Goal: Task Accomplishment & Management: Use online tool/utility

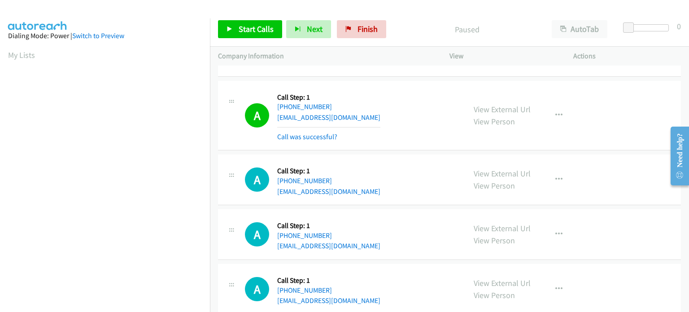
click at [405, 113] on div "A Callback Scheduled Call Step: 1 America/Chicago +1 615-767-7099 arunbaraili03…" at bounding box center [351, 115] width 213 height 53
click at [250, 30] on span "Start Calls" at bounding box center [256, 29] width 35 height 10
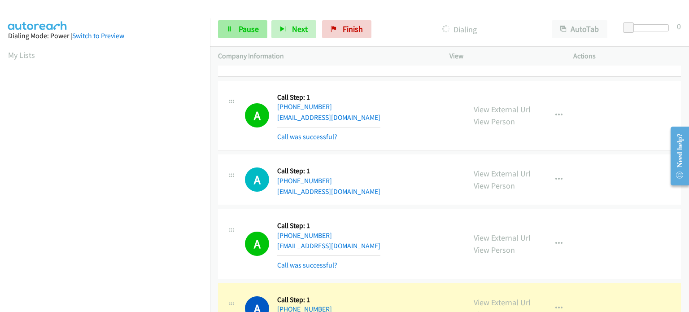
click at [235, 33] on link "Pause" at bounding box center [242, 29] width 49 height 18
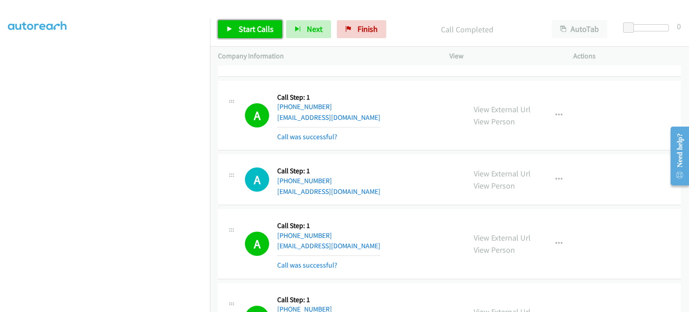
click at [232, 32] on link "Start Calls" at bounding box center [250, 29] width 64 height 18
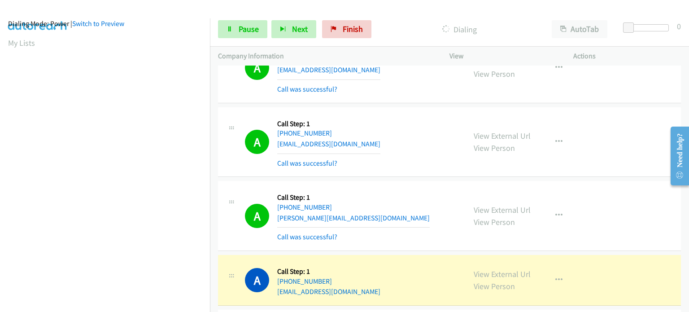
scroll to position [359, 0]
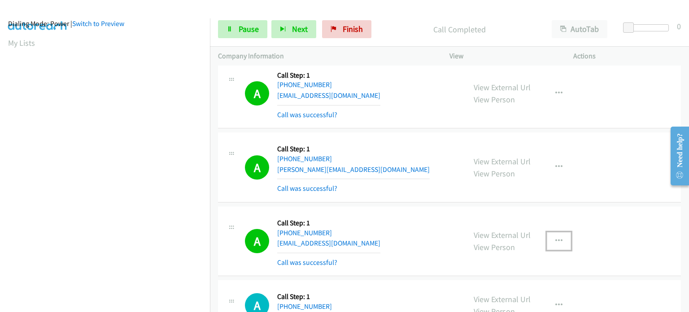
click at [555, 240] on icon "button" at bounding box center [558, 240] width 7 height 7
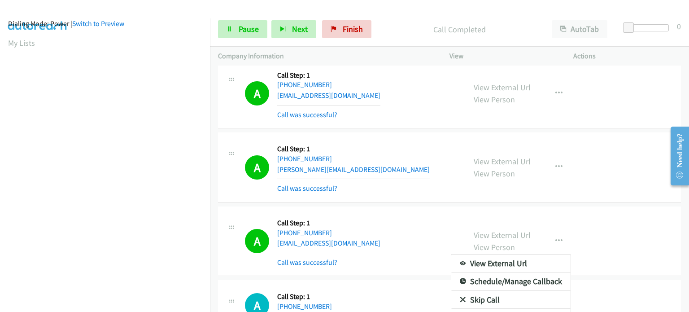
click at [497, 190] on div at bounding box center [344, 156] width 689 height 312
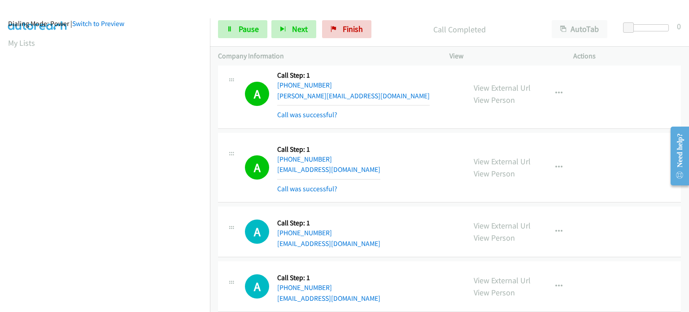
scroll to position [448, 0]
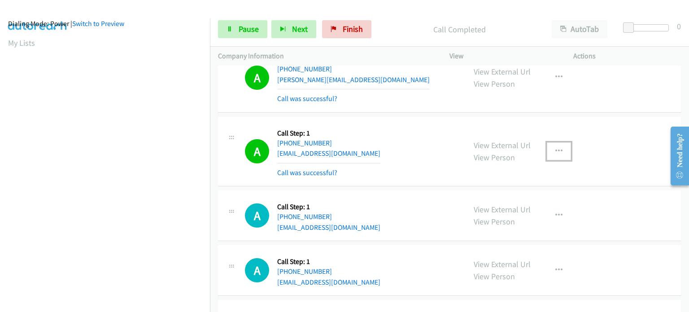
click at [556, 148] on icon "button" at bounding box center [558, 151] width 7 height 7
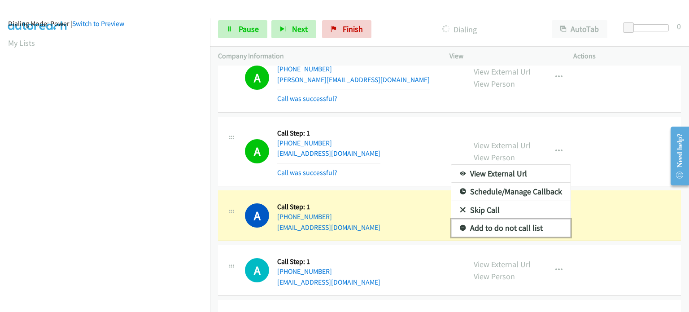
click at [491, 224] on link "Add to do not call list" at bounding box center [510, 228] width 119 height 18
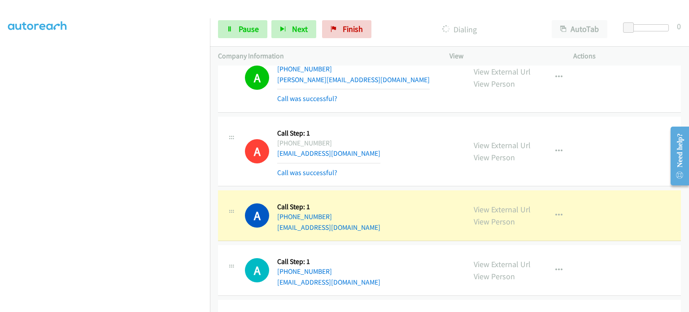
scroll to position [0, 0]
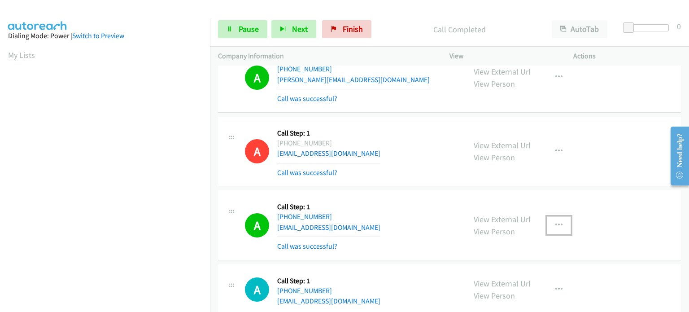
click at [555, 222] on icon "button" at bounding box center [558, 225] width 7 height 7
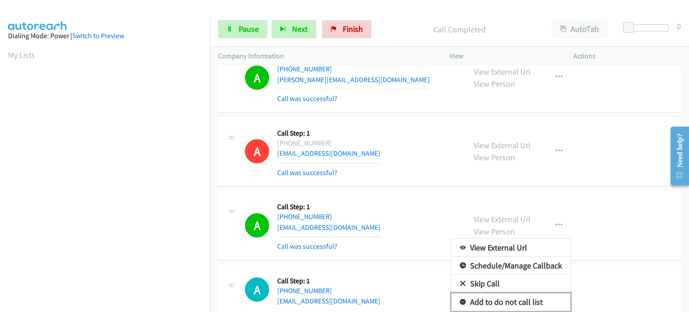
click at [484, 300] on link "Add to do not call list" at bounding box center [510, 302] width 119 height 18
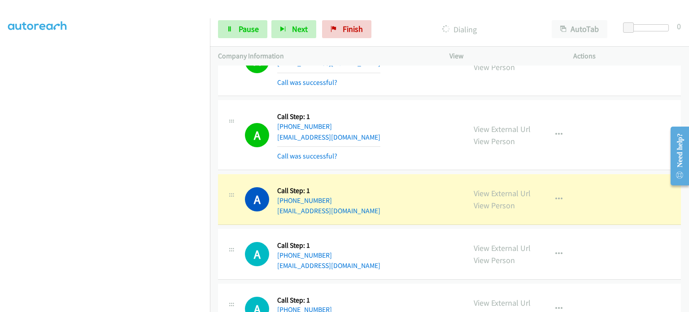
scroll to position [1031, 0]
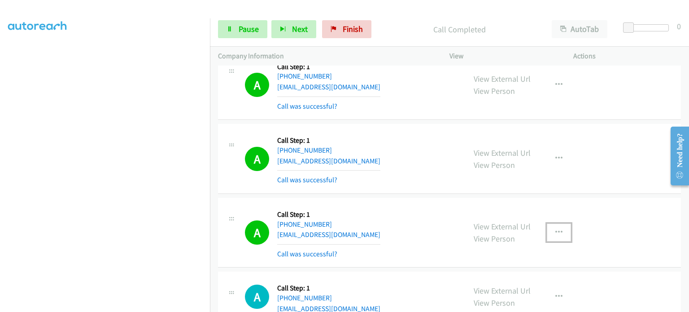
click at [555, 229] on icon "button" at bounding box center [558, 232] width 7 height 7
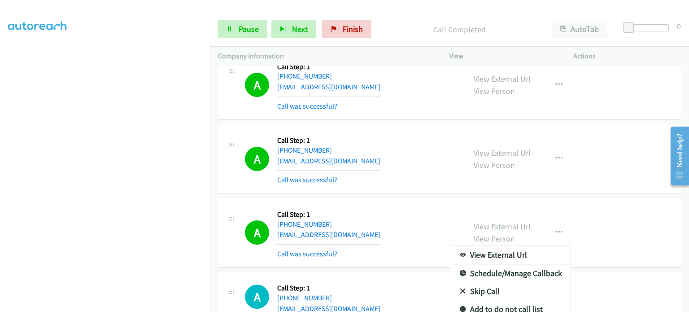
click at [423, 213] on div at bounding box center [344, 156] width 689 height 312
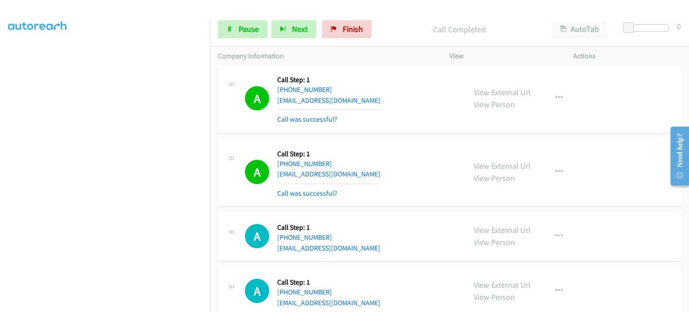
scroll to position [1121, 0]
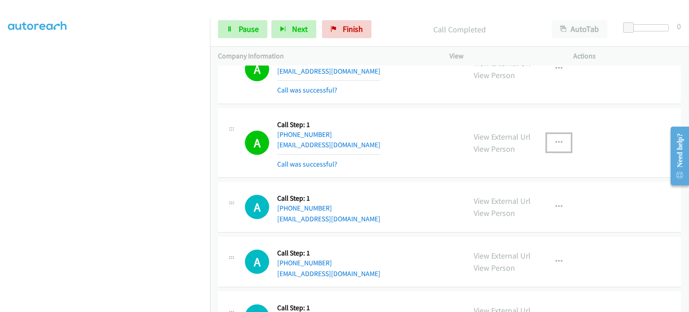
click at [556, 139] on icon "button" at bounding box center [558, 142] width 7 height 7
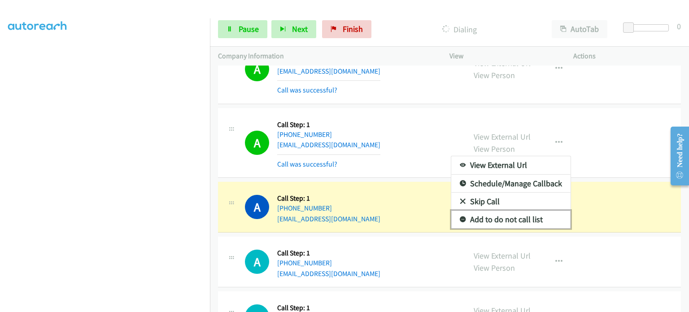
click at [515, 217] on link "Add to do not call list" at bounding box center [510, 219] width 119 height 18
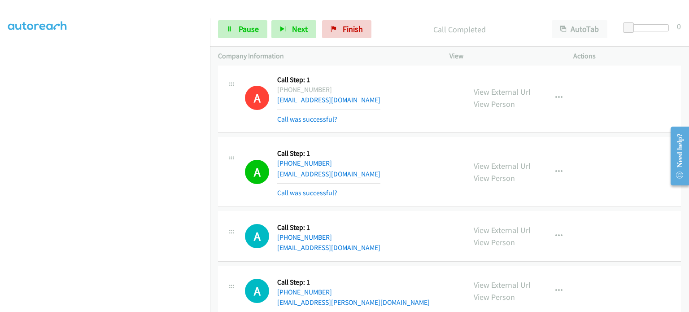
scroll to position [191, 0]
click at [123, 305] on section at bounding box center [105, 98] width 194 height 429
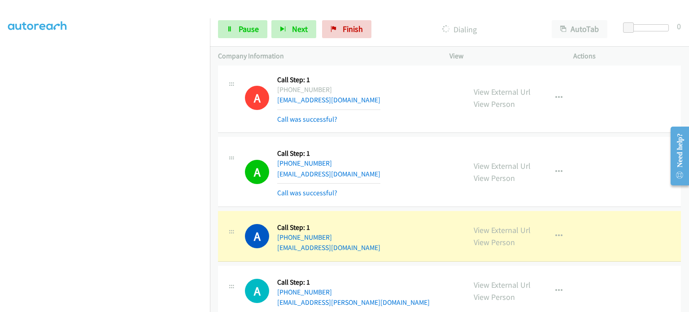
scroll to position [102, 0]
click at [246, 29] on span "Pause" at bounding box center [249, 29] width 20 height 10
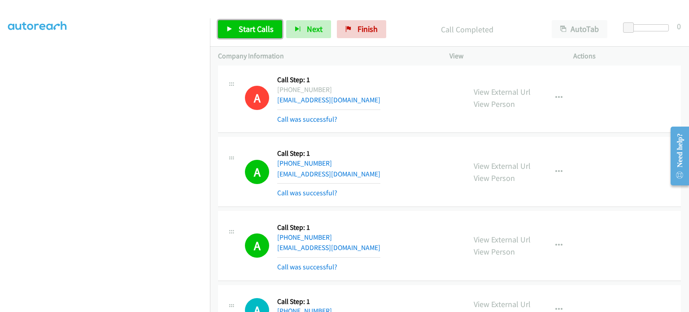
click at [239, 30] on span "Start Calls" at bounding box center [256, 29] width 35 height 10
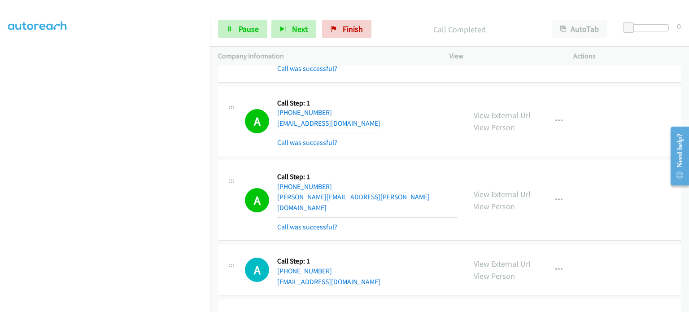
scroll to position [2108, 0]
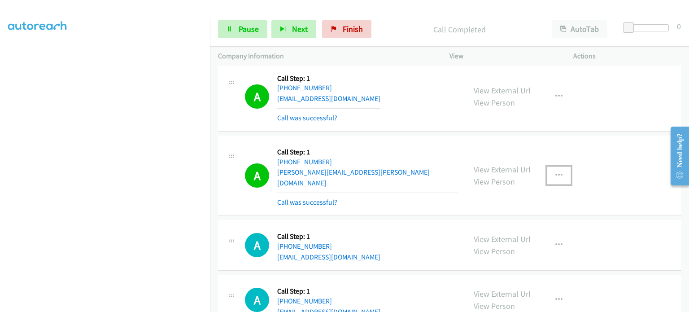
click at [556, 172] on icon "button" at bounding box center [558, 175] width 7 height 7
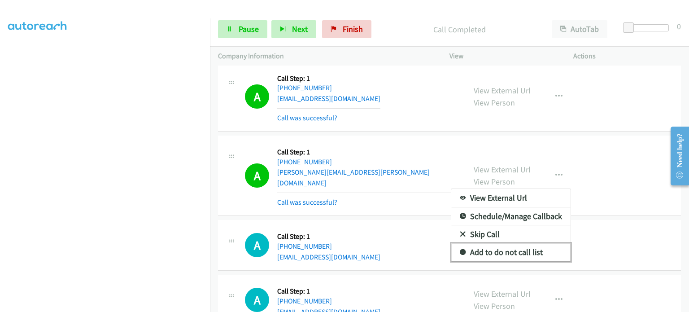
click at [516, 243] on link "Add to do not call list" at bounding box center [510, 252] width 119 height 18
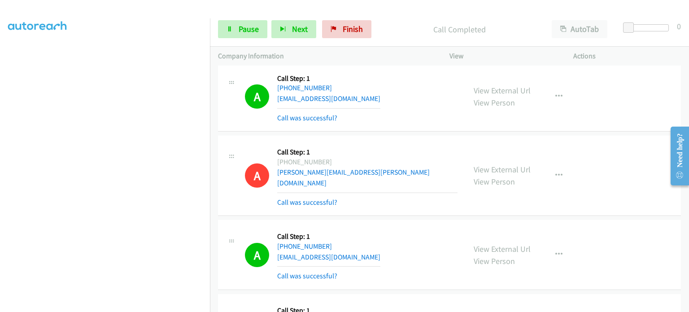
scroll to position [191, 0]
click at [117, 306] on section at bounding box center [105, 98] width 194 height 429
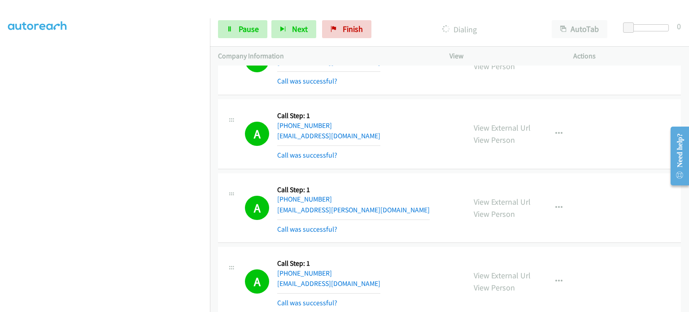
scroll to position [1256, 0]
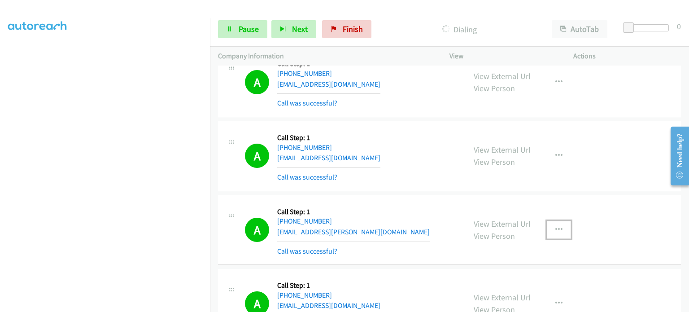
click at [556, 226] on icon "button" at bounding box center [558, 229] width 7 height 7
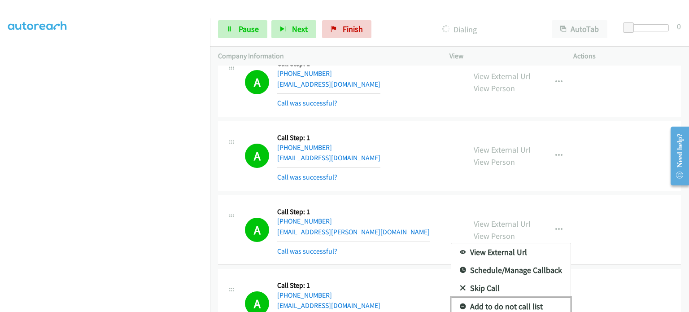
click at [506, 299] on link "Add to do not call list" at bounding box center [510, 306] width 119 height 18
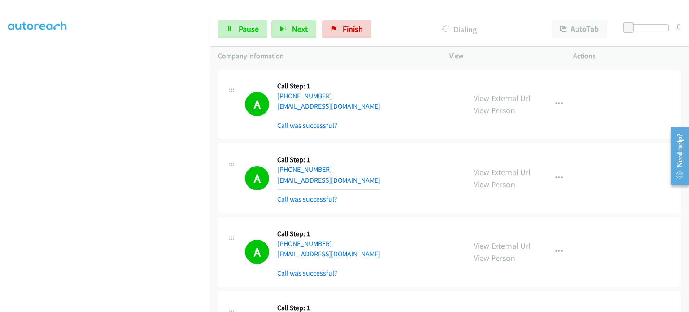
scroll to position [0, 0]
click at [555, 174] on icon "button" at bounding box center [558, 177] width 7 height 7
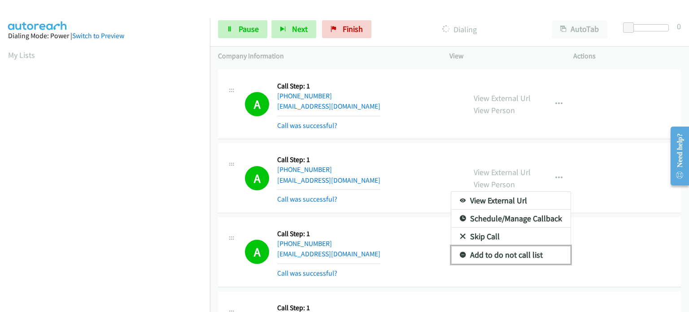
click at [496, 246] on link "Add to do not call list" at bounding box center [510, 255] width 119 height 18
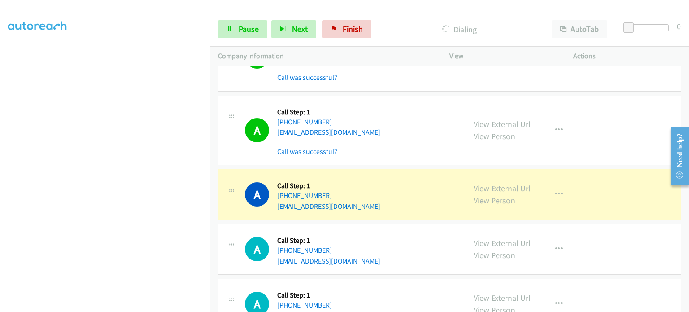
scroll to position [2825, 0]
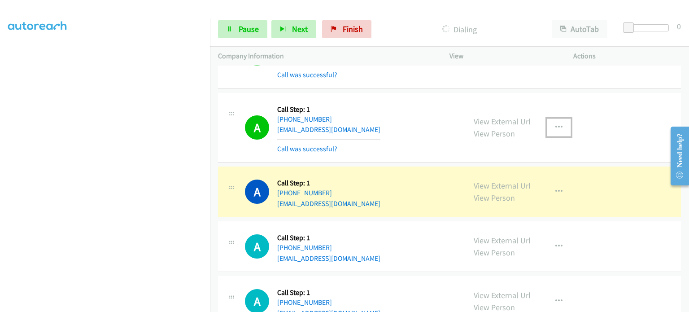
click at [555, 124] on icon "button" at bounding box center [558, 127] width 7 height 7
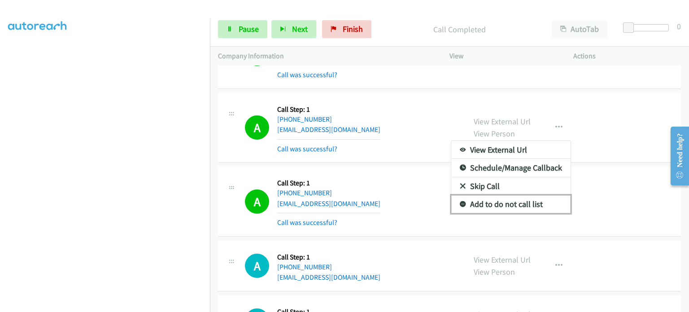
click at [517, 195] on link "Add to do not call list" at bounding box center [510, 204] width 119 height 18
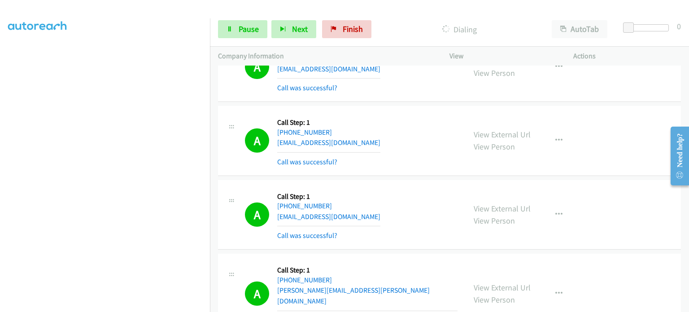
scroll to position [56, 0]
click at [233, 30] on link "Pause" at bounding box center [242, 29] width 49 height 18
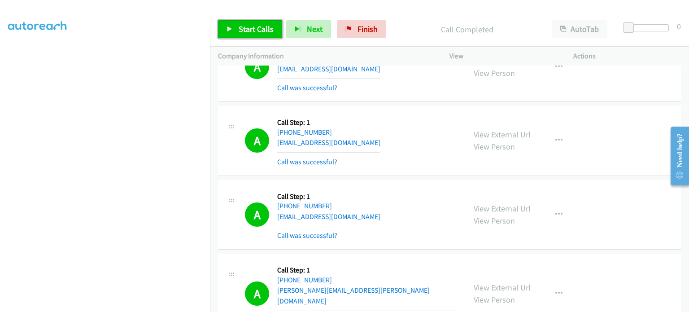
click at [240, 28] on span "Start Calls" at bounding box center [256, 29] width 35 height 10
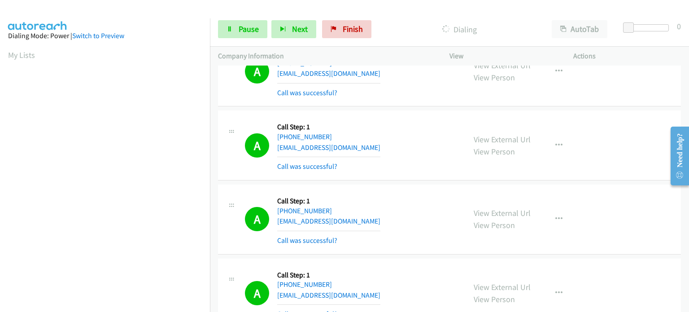
scroll to position [3363, 0]
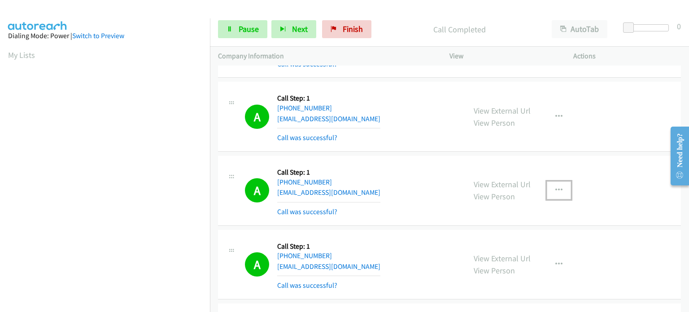
click at [558, 187] on icon "button" at bounding box center [558, 190] width 7 height 7
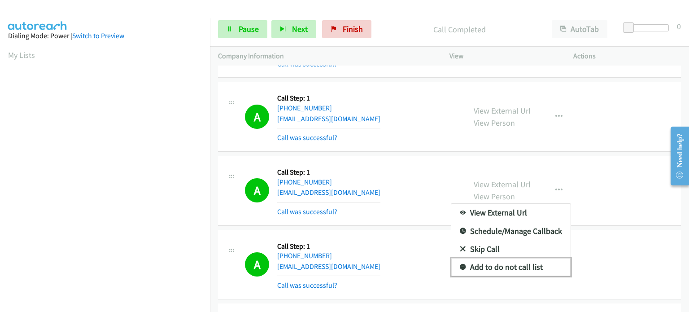
click at [499, 258] on link "Add to do not call list" at bounding box center [510, 267] width 119 height 18
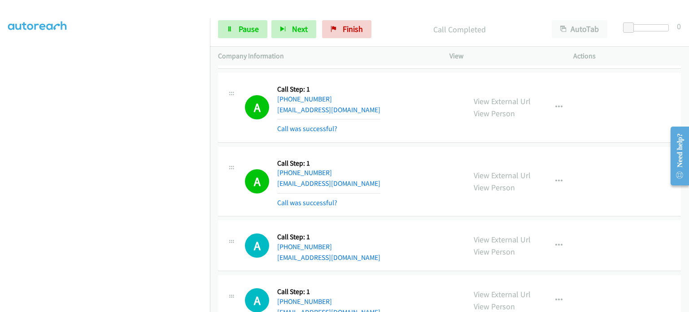
scroll to position [4170, 0]
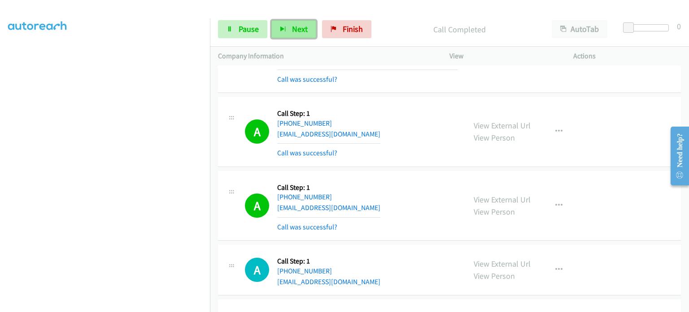
click at [283, 33] on button "Next" at bounding box center [293, 29] width 45 height 18
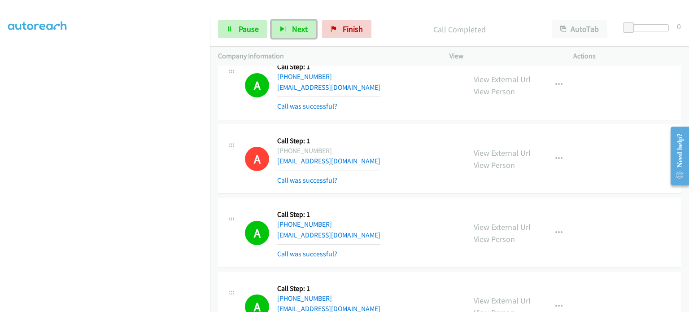
scroll to position [1076, 0]
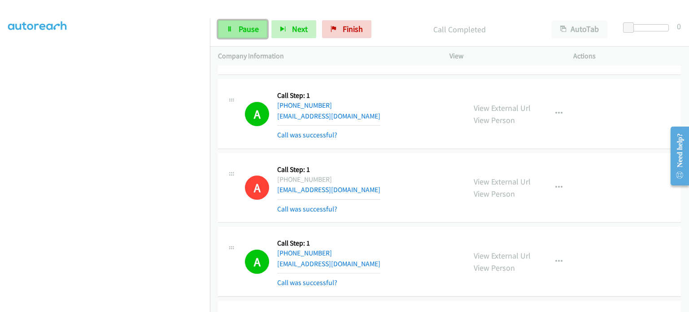
click at [252, 28] on span "Pause" at bounding box center [249, 29] width 20 height 10
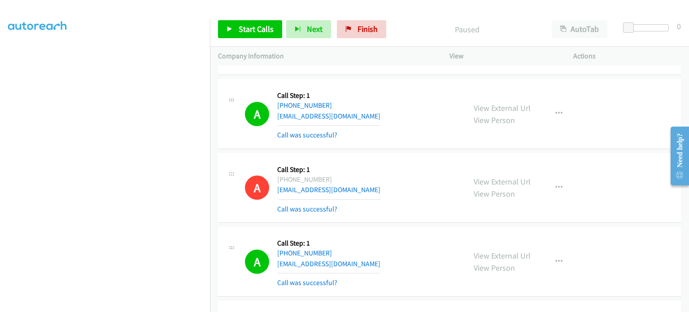
click at [243, 28] on div "Start Calls Pause Next Finish" at bounding box center [304, 29] width 172 height 18
click at [243, 28] on span "Start Calls" at bounding box center [256, 29] width 35 height 10
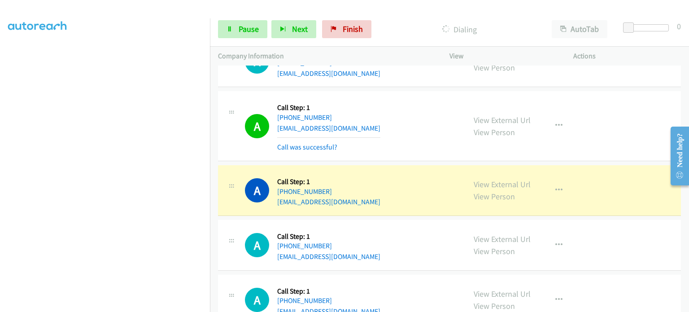
scroll to position [4395, 0]
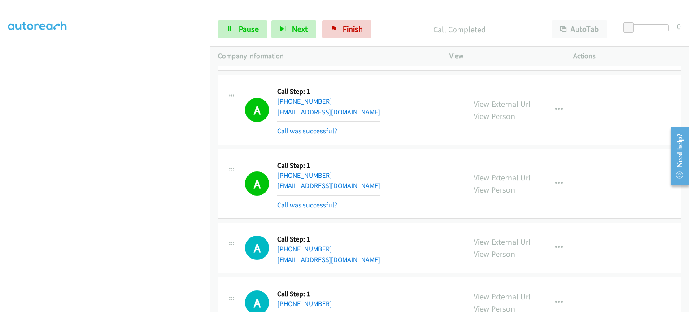
click at [560, 157] on div "View External Url View Person View External Url Email Schedule/Manage Callback …" at bounding box center [531, 183] width 132 height 53
drag, startPoint x: 553, startPoint y: 139, endPoint x: 486, endPoint y: 136, distance: 67.4
click at [555, 180] on icon "button" at bounding box center [558, 183] width 7 height 7
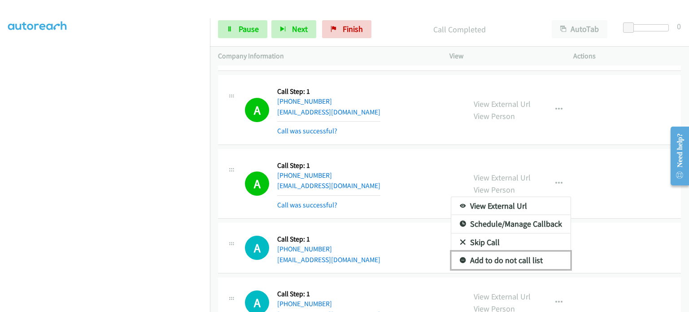
click at [510, 251] on link "Add to do not call list" at bounding box center [510, 260] width 119 height 18
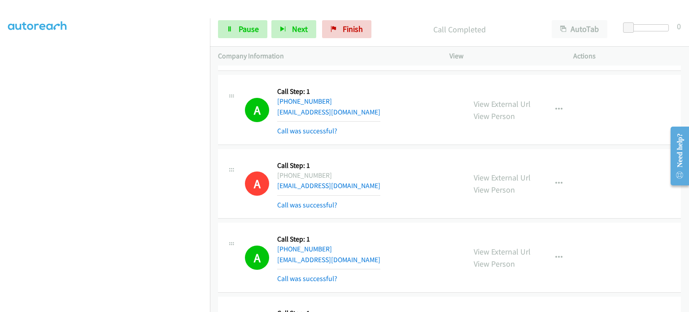
scroll to position [57, 0]
click at [231, 26] on icon at bounding box center [229, 29] width 6 height 6
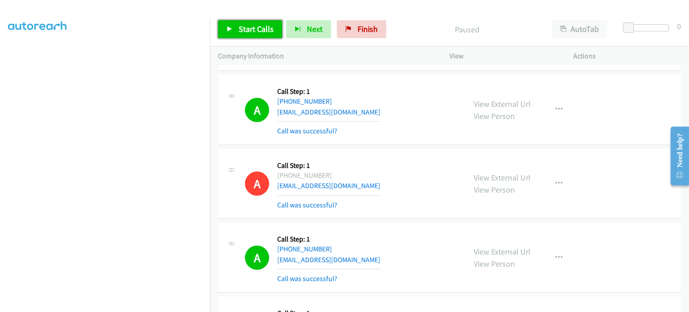
click at [230, 30] on icon at bounding box center [229, 29] width 6 height 6
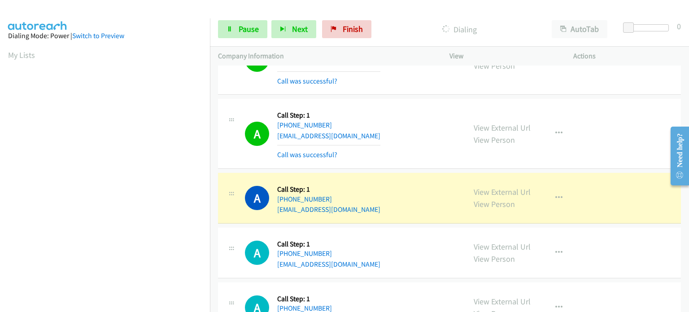
scroll to position [0, 0]
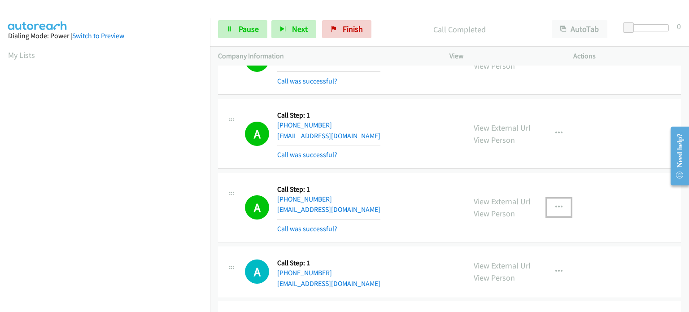
click at [555, 204] on icon "button" at bounding box center [558, 207] width 7 height 7
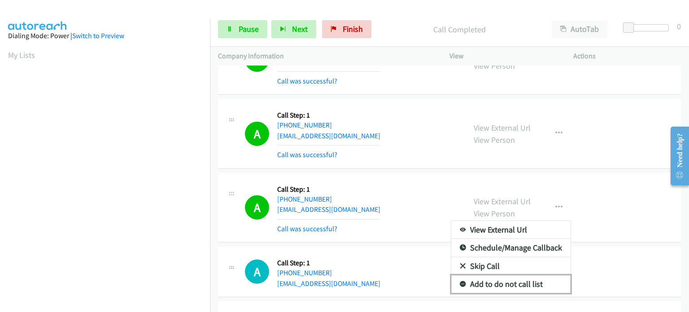
click at [499, 275] on link "Add to do not call list" at bounding box center [510, 284] width 119 height 18
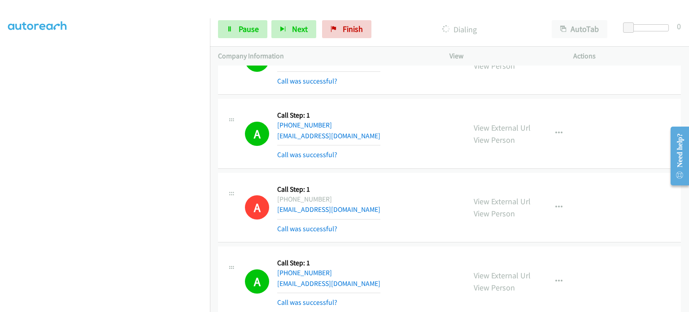
scroll to position [191, 0]
click at [246, 33] on span "Pause" at bounding box center [249, 29] width 20 height 10
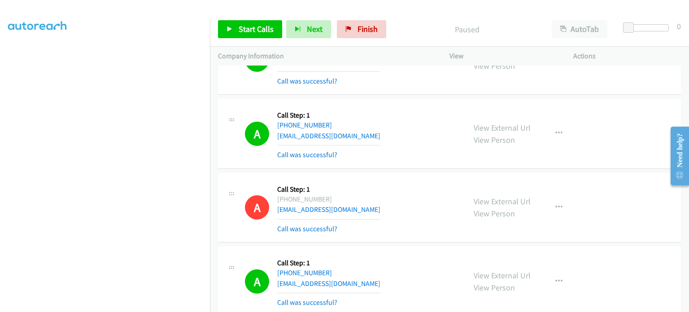
scroll to position [12, 0]
click at [259, 30] on span "Start Calls" at bounding box center [256, 29] width 35 height 10
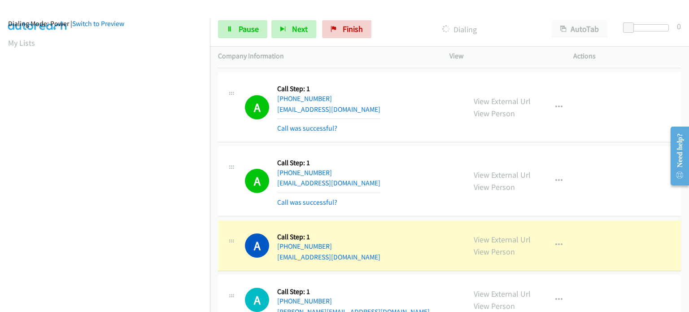
scroll to position [5927, 0]
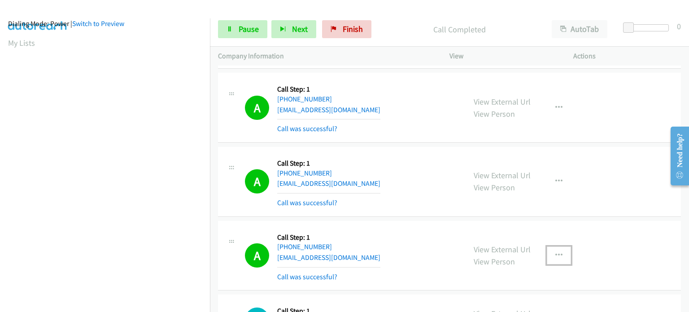
click at [555, 252] on icon "button" at bounding box center [558, 255] width 7 height 7
drag, startPoint x: 527, startPoint y: 283, endPoint x: 292, endPoint y: 202, distance: 248.4
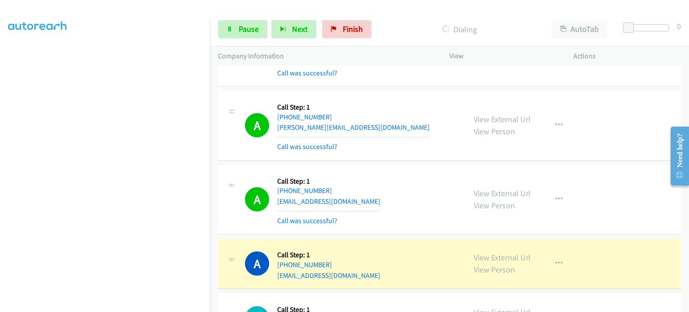
scroll to position [6152, 0]
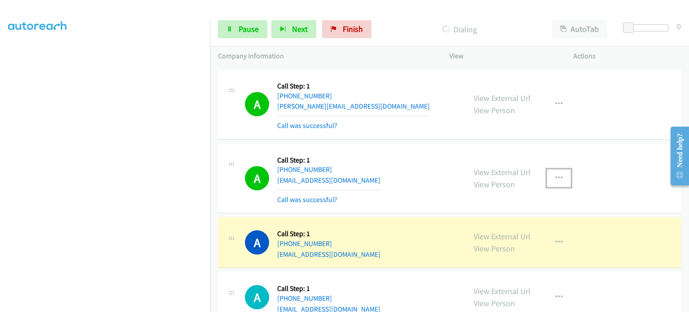
click at [551, 169] on button "button" at bounding box center [559, 178] width 24 height 18
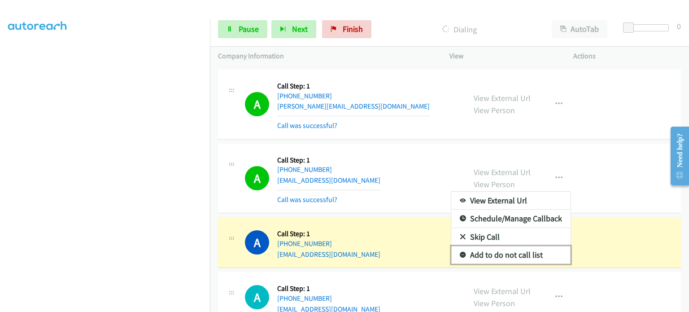
click at [522, 246] on link "Add to do not call list" at bounding box center [510, 255] width 119 height 18
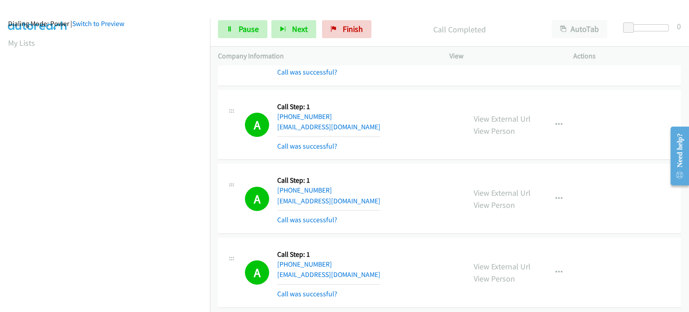
scroll to position [7035, 0]
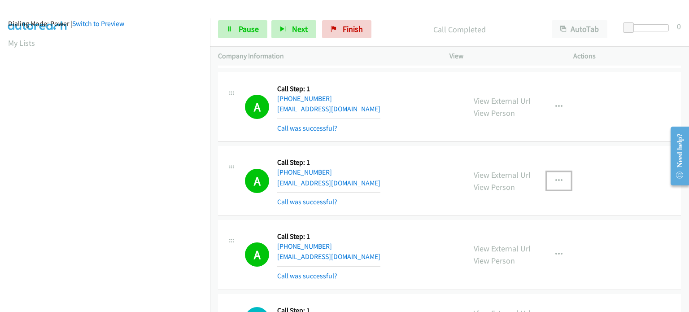
click at [555, 177] on icon "button" at bounding box center [558, 180] width 7 height 7
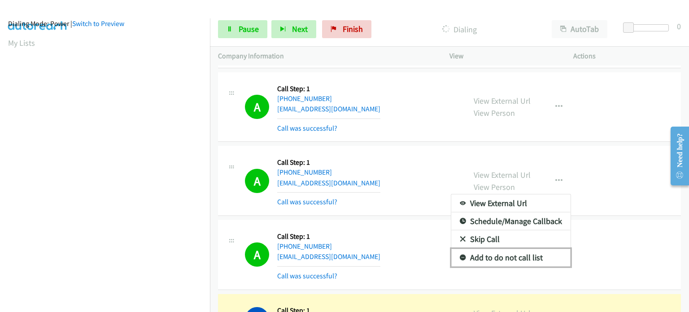
click at [530, 248] on link "Add to do not call list" at bounding box center [510, 257] width 119 height 18
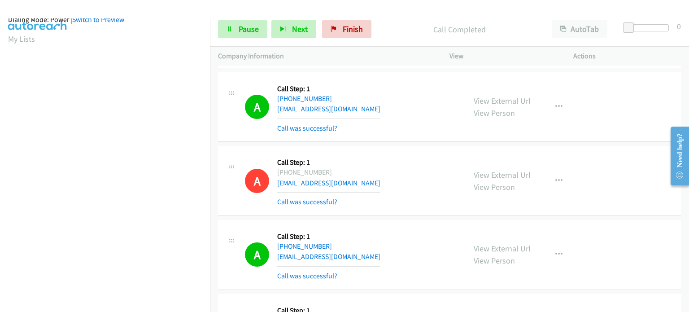
scroll to position [0, 0]
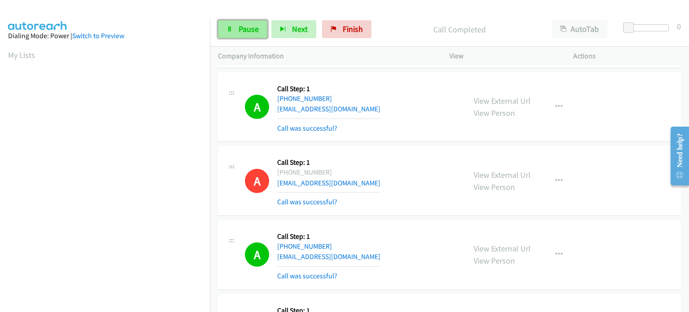
click at [241, 28] on span "Pause" at bounding box center [249, 29] width 20 height 10
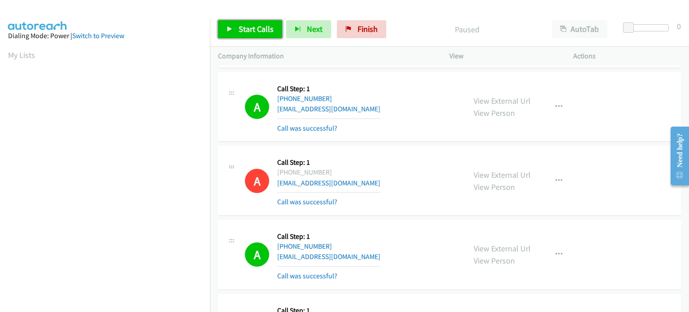
click at [241, 28] on span "Start Calls" at bounding box center [256, 29] width 35 height 10
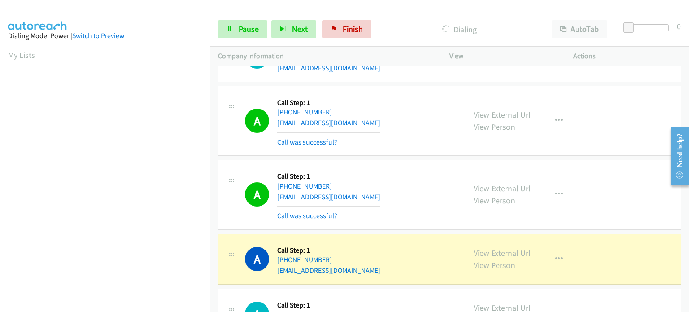
scroll to position [7438, 0]
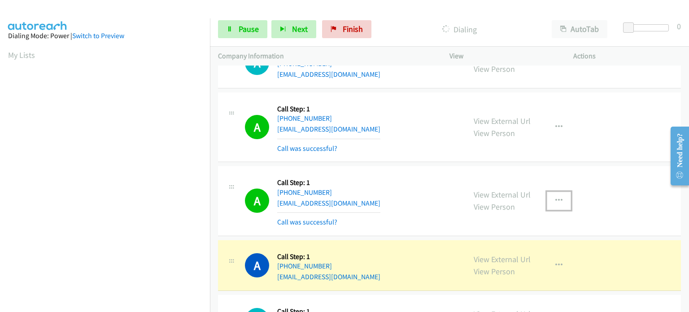
click at [554, 191] on button "button" at bounding box center [559, 200] width 24 height 18
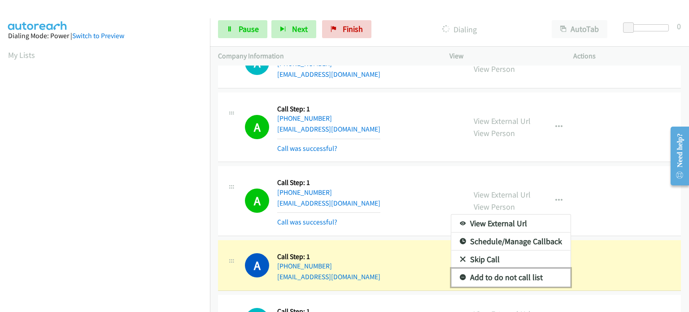
click at [511, 268] on link "Add to do not call list" at bounding box center [510, 277] width 119 height 18
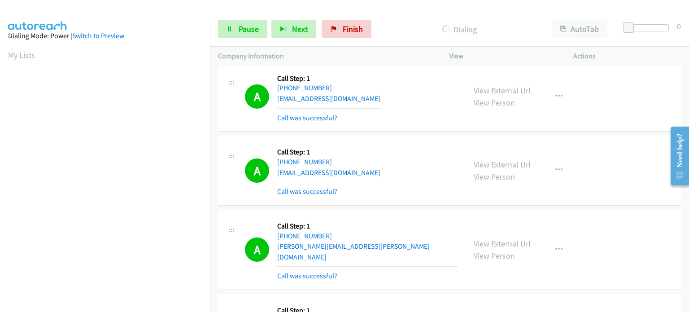
scroll to position [7604, 0]
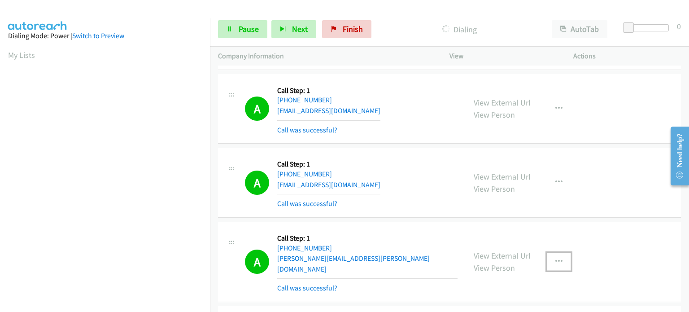
click at [556, 258] on icon "button" at bounding box center [558, 261] width 7 height 7
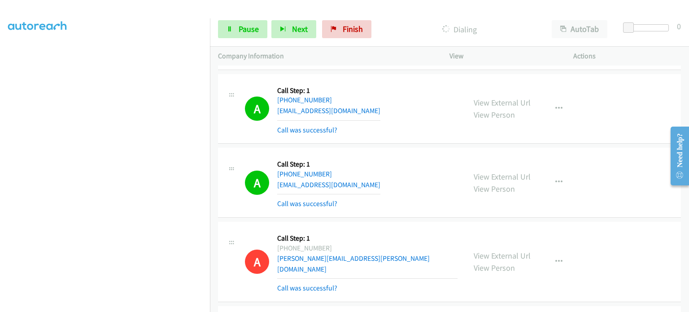
scroll to position [45, 0]
click at [226, 34] on link "Pause" at bounding box center [242, 29] width 49 height 18
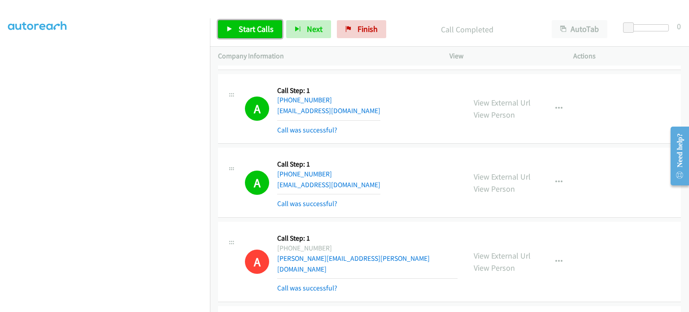
click at [240, 26] on span "Start Calls" at bounding box center [256, 29] width 35 height 10
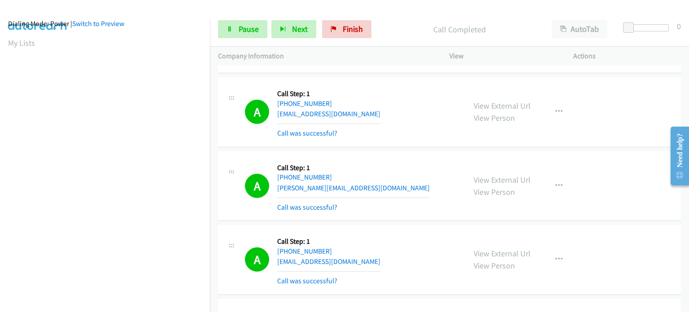
scroll to position [8347, 0]
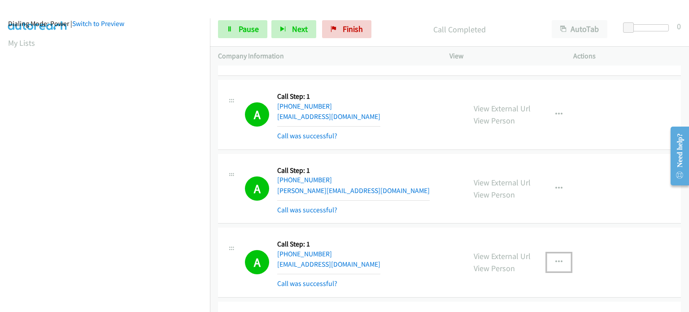
click at [555, 258] on icon "button" at bounding box center [558, 261] width 7 height 7
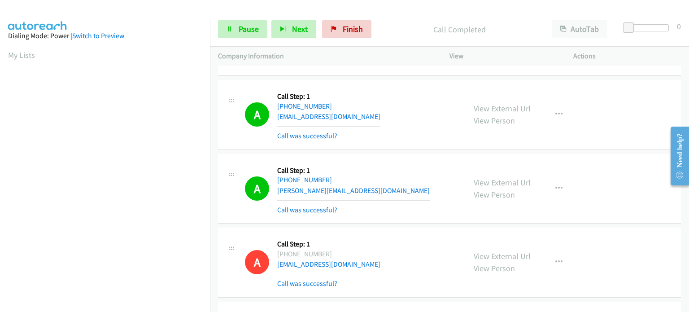
scroll to position [0, 0]
click at [235, 31] on link "Pause" at bounding box center [242, 29] width 49 height 18
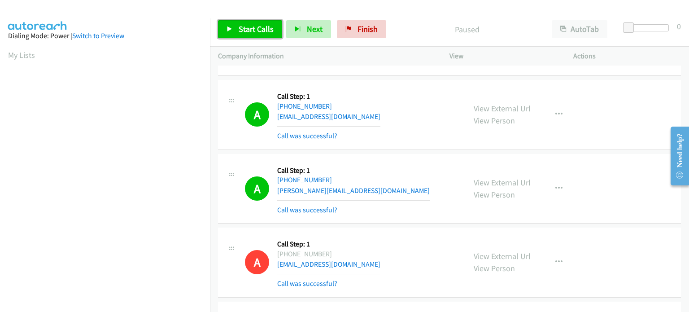
click at [235, 31] on link "Start Calls" at bounding box center [250, 29] width 64 height 18
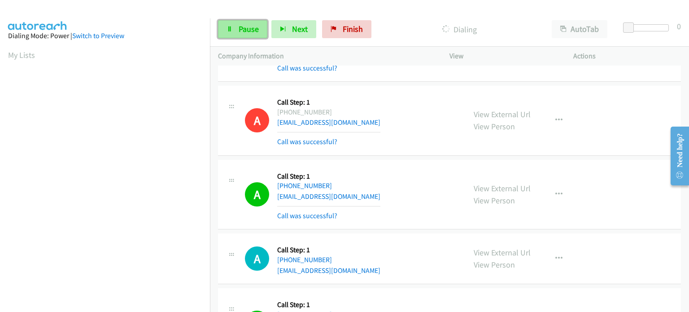
click at [237, 26] on link "Pause" at bounding box center [242, 29] width 49 height 18
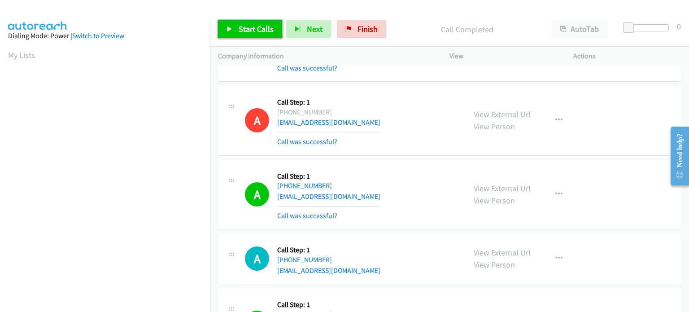
click at [237, 32] on link "Start Calls" at bounding box center [250, 29] width 64 height 18
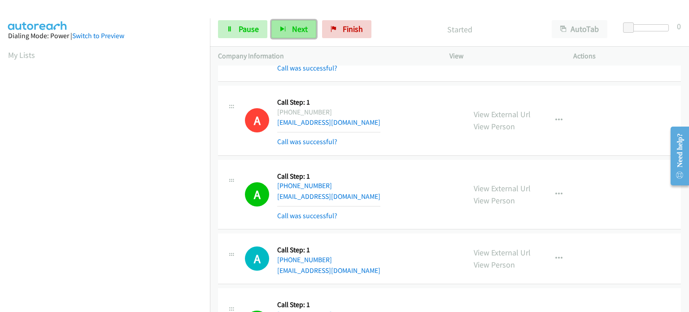
click at [296, 28] on span "Next" at bounding box center [300, 29] width 16 height 10
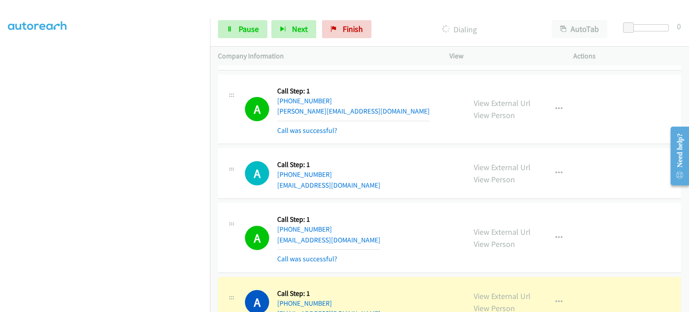
scroll to position [12, 0]
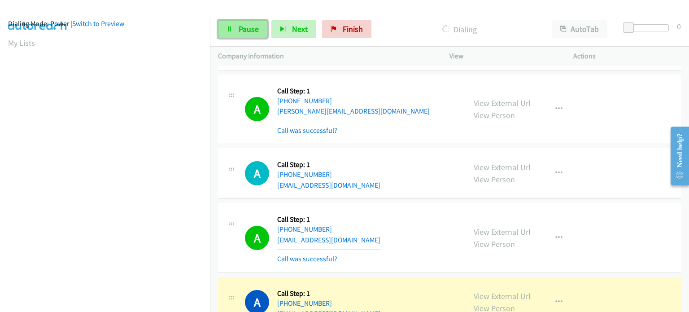
click at [234, 35] on link "Pause" at bounding box center [242, 29] width 49 height 18
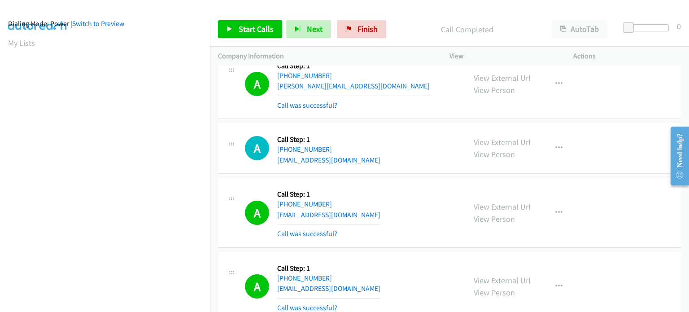
scroll to position [8961, 0]
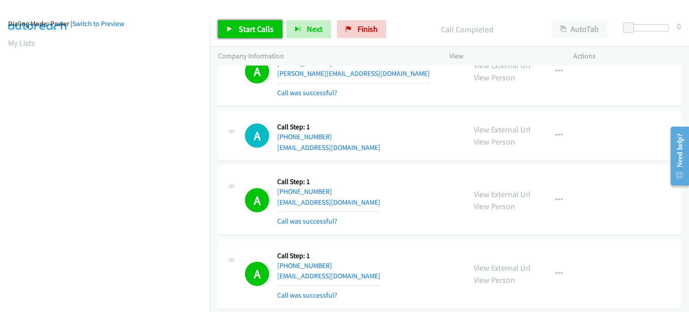
click at [243, 22] on link "Start Calls" at bounding box center [250, 29] width 64 height 18
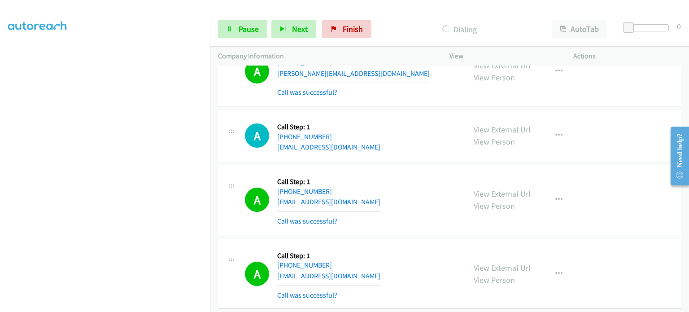
scroll to position [191, 0]
click at [243, 29] on span "Pause" at bounding box center [249, 29] width 20 height 10
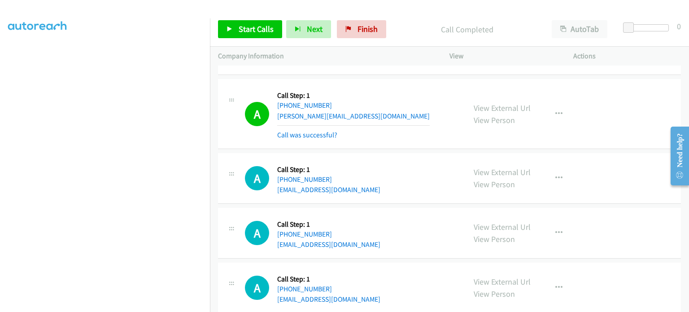
scroll to position [9512, 0]
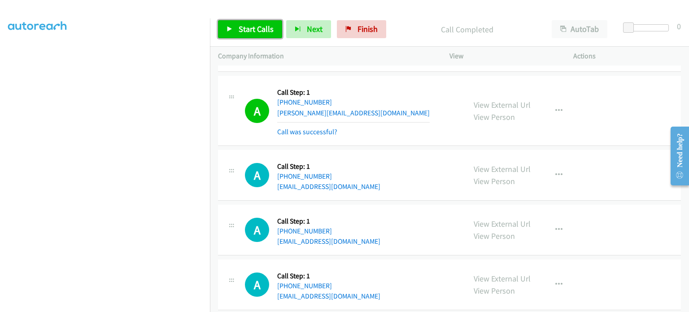
click at [248, 33] on span "Start Calls" at bounding box center [256, 29] width 35 height 10
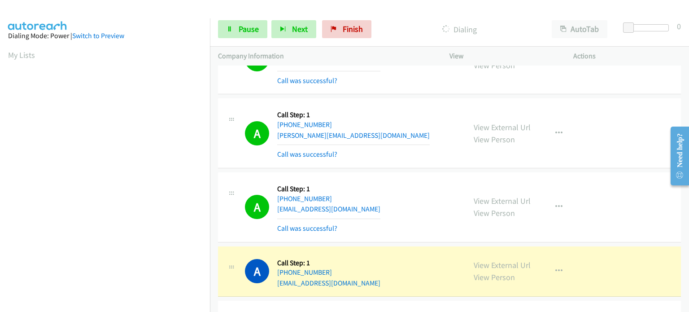
scroll to position [9487, 0]
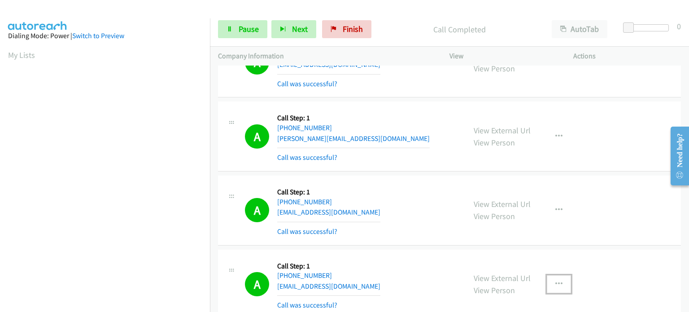
click at [557, 280] on icon "button" at bounding box center [558, 283] width 7 height 7
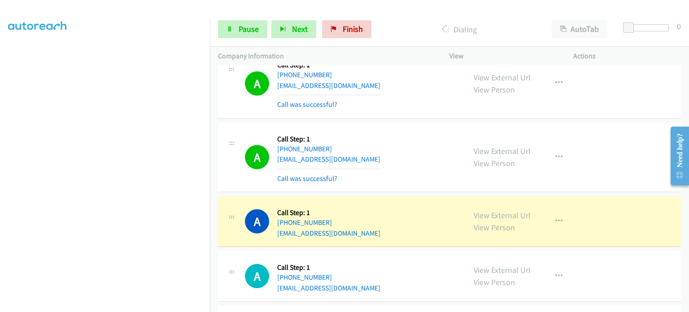
scroll to position [191, 0]
drag, startPoint x: 230, startPoint y: 30, endPoint x: 215, endPoint y: 37, distance: 16.3
click at [230, 30] on icon at bounding box center [229, 29] width 6 height 6
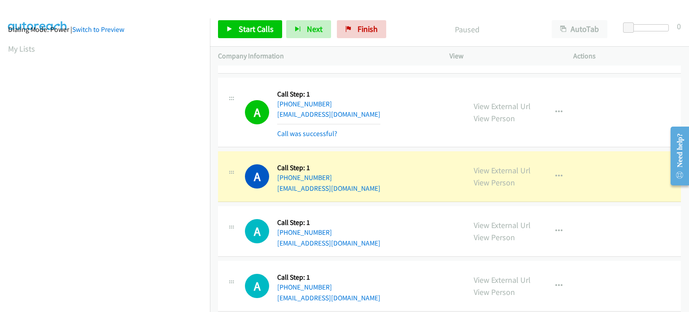
scroll to position [0, 0]
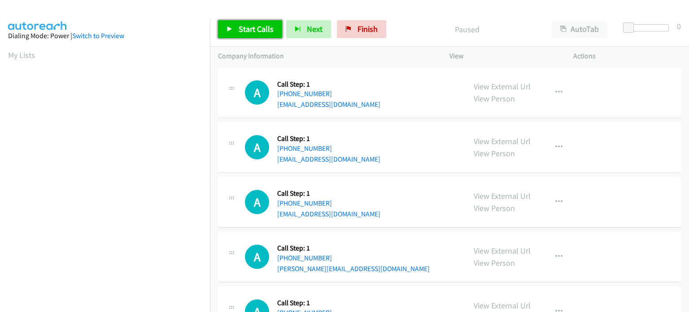
click at [244, 31] on span "Start Calls" at bounding box center [256, 29] width 35 height 10
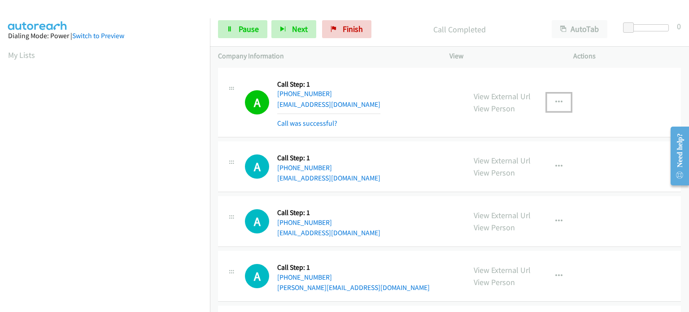
click at [558, 99] on button "button" at bounding box center [559, 102] width 24 height 18
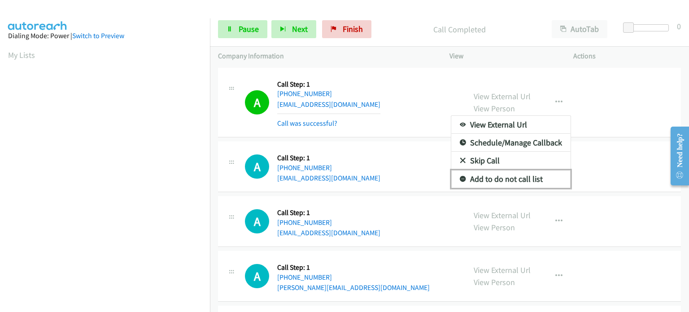
click at [517, 176] on link "Add to do not call list" at bounding box center [510, 179] width 119 height 18
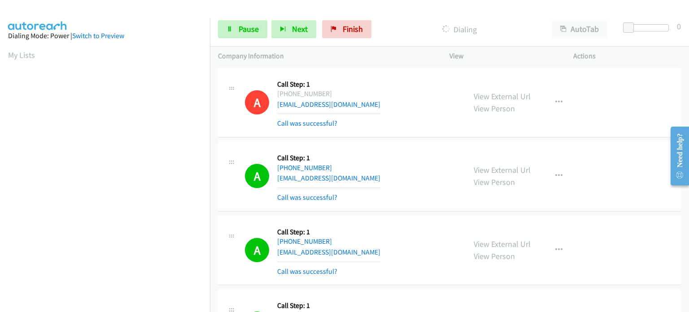
scroll to position [191, 0]
click at [555, 172] on icon "button" at bounding box center [558, 175] width 7 height 7
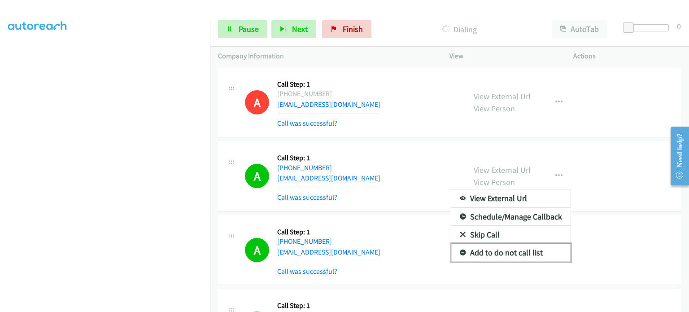
click at [509, 251] on link "Add to do not call list" at bounding box center [510, 252] width 119 height 18
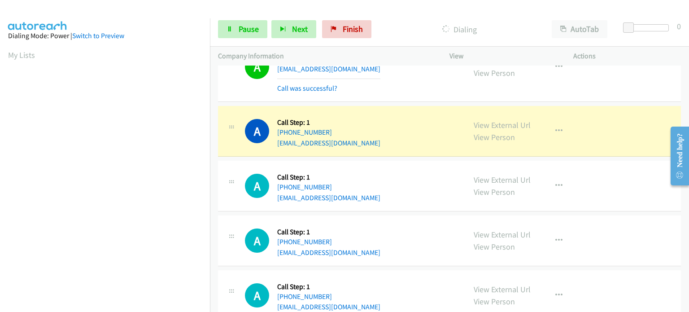
scroll to position [314, 0]
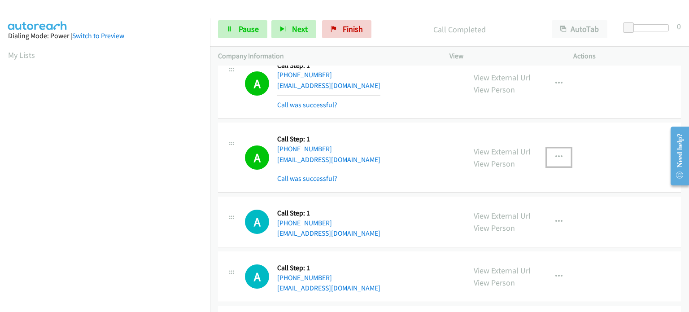
click at [556, 157] on icon "button" at bounding box center [558, 156] width 7 height 7
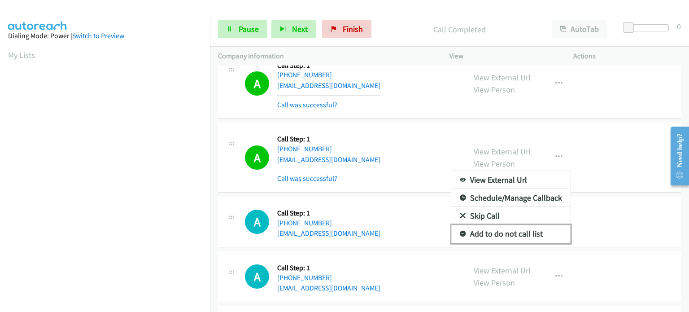
click at [502, 230] on link "Add to do not call list" at bounding box center [510, 234] width 119 height 18
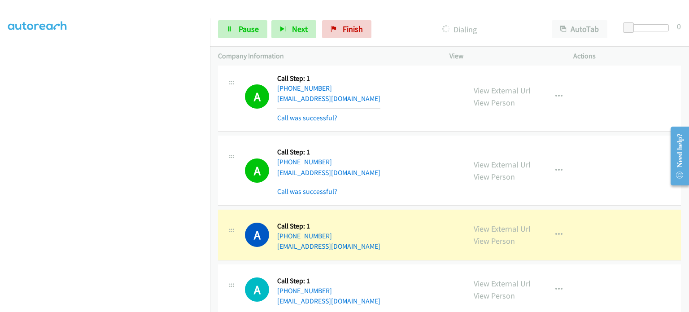
scroll to position [0, 0]
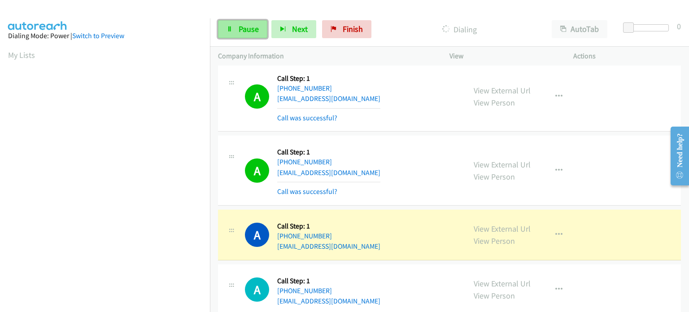
click at [244, 25] on span "Pause" at bounding box center [249, 29] width 20 height 10
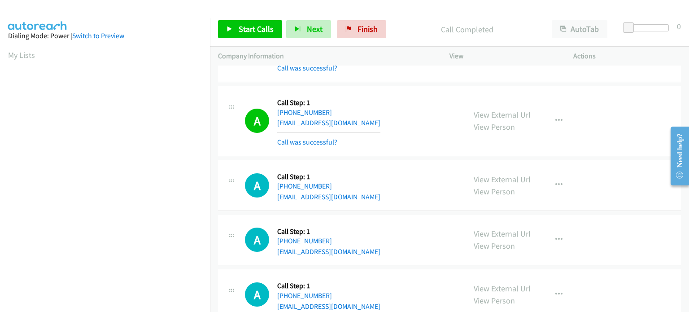
scroll to position [538, 0]
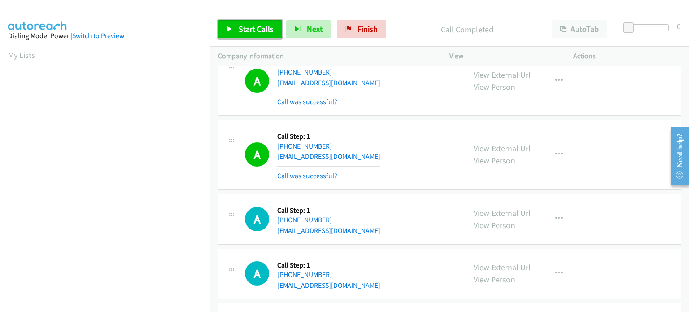
click at [239, 26] on span "Start Calls" at bounding box center [256, 29] width 35 height 10
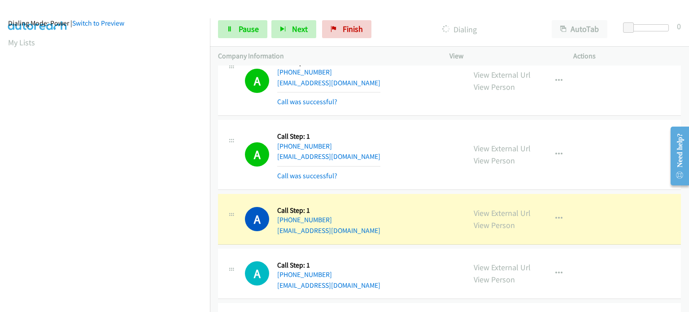
scroll to position [12, 0]
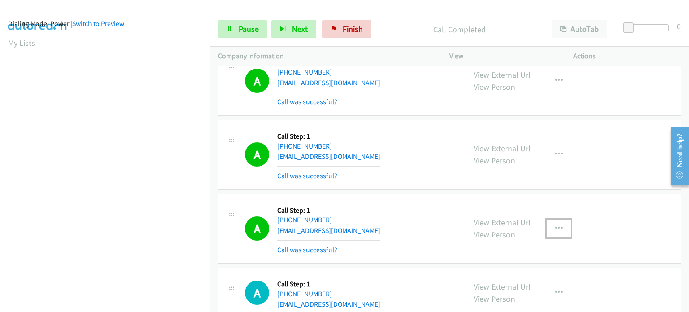
click at [555, 225] on icon "button" at bounding box center [558, 228] width 7 height 7
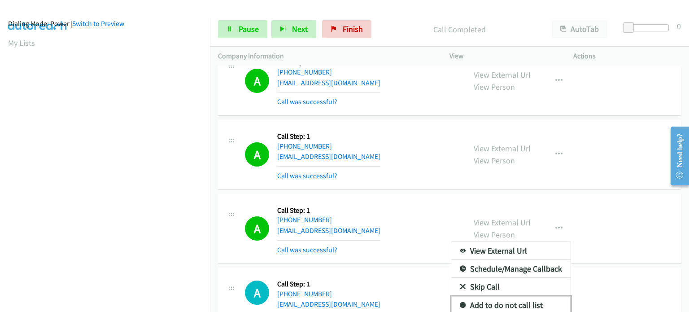
click at [483, 302] on link "Add to do not call list" at bounding box center [510, 305] width 119 height 18
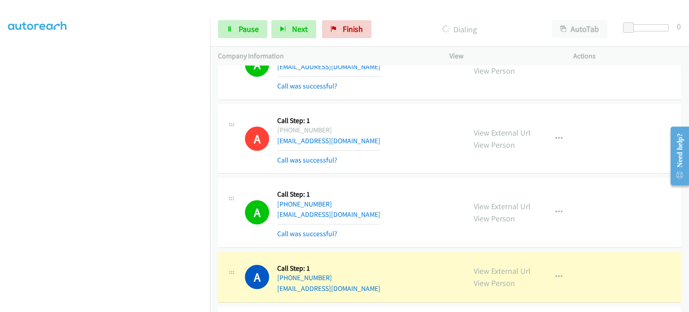
scroll to position [191, 0]
click at [129, 304] on section at bounding box center [105, 98] width 194 height 429
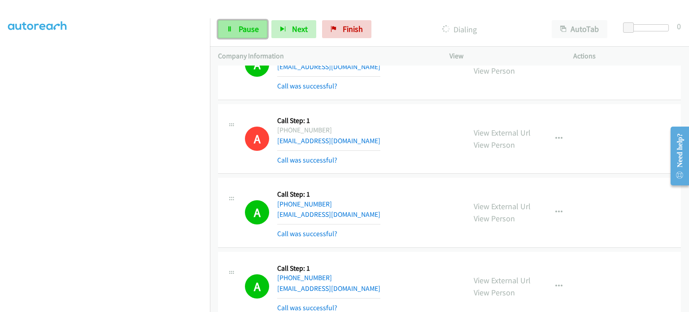
click at [253, 21] on link "Pause" at bounding box center [242, 29] width 49 height 18
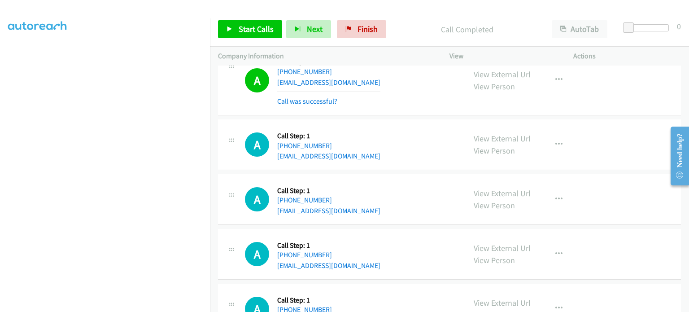
scroll to position [897, 0]
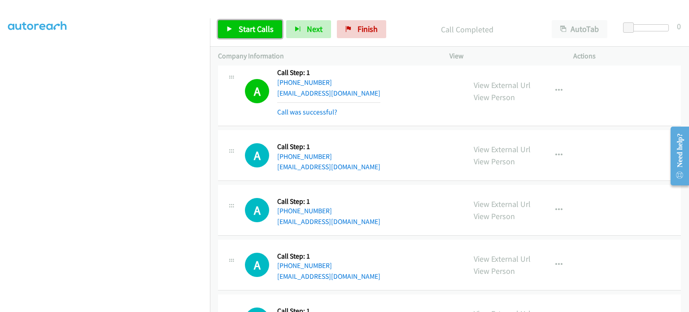
click at [236, 28] on link "Start Calls" at bounding box center [250, 29] width 64 height 18
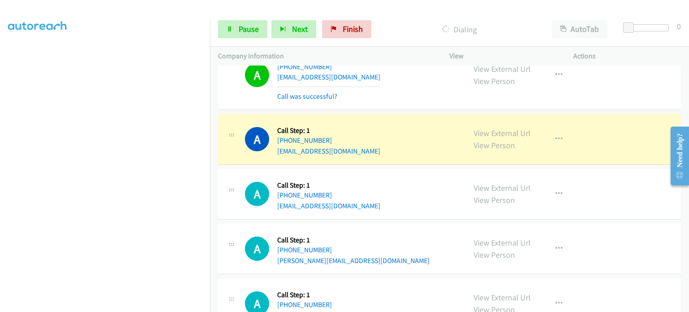
scroll to position [0, 0]
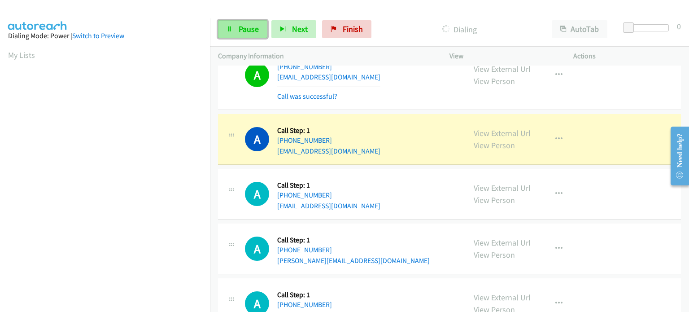
click at [250, 27] on span "Pause" at bounding box center [249, 29] width 20 height 10
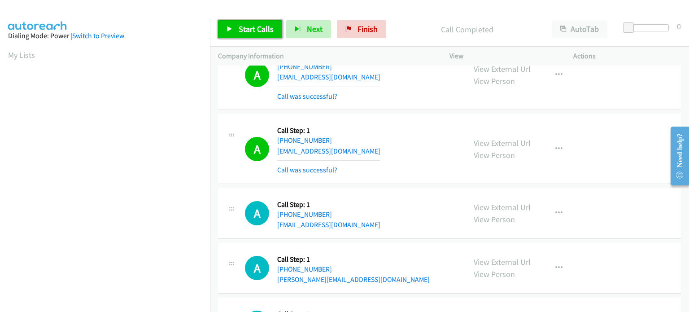
click at [239, 31] on span "Start Calls" at bounding box center [256, 29] width 35 height 10
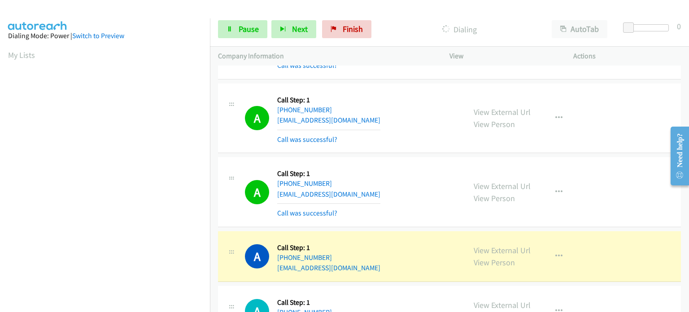
scroll to position [942, 0]
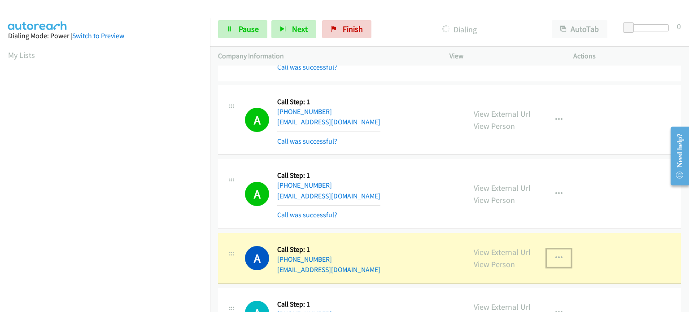
click at [555, 254] on icon "button" at bounding box center [558, 257] width 7 height 7
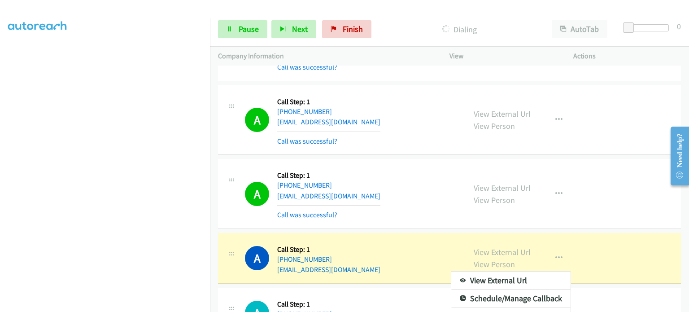
scroll to position [90, 0]
click at [417, 206] on div at bounding box center [344, 156] width 689 height 312
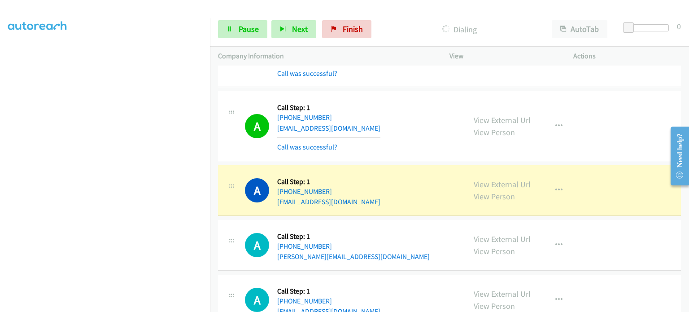
scroll to position [1031, 0]
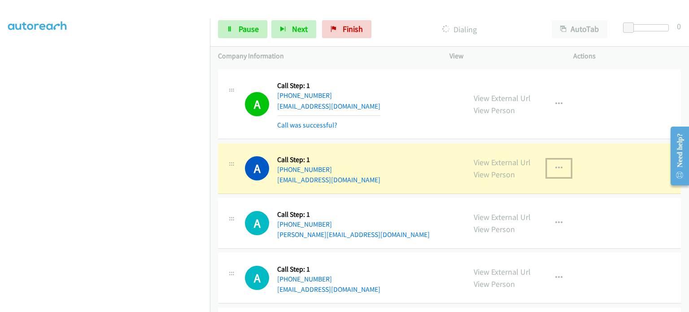
click at [559, 165] on button "button" at bounding box center [559, 168] width 24 height 18
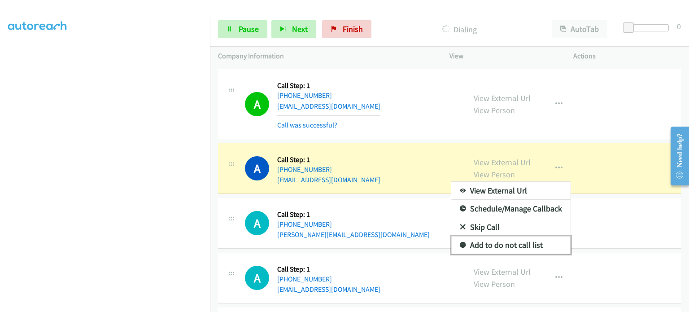
click at [495, 241] on link "Add to do not call list" at bounding box center [510, 245] width 119 height 18
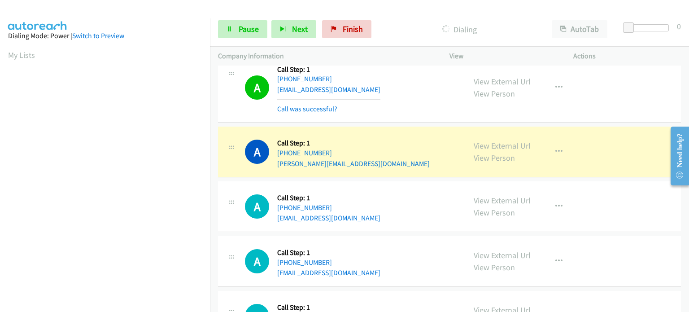
scroll to position [1345, 0]
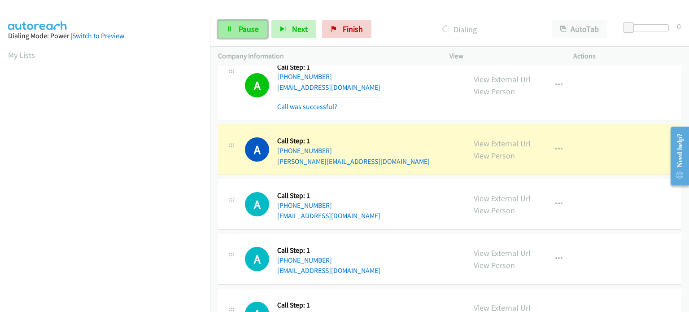
click at [227, 30] on icon at bounding box center [229, 29] width 6 height 6
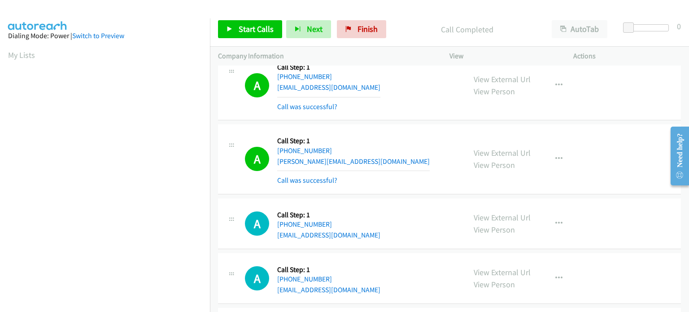
scroll to position [191, 0]
click at [253, 33] on span "Start Calls" at bounding box center [256, 29] width 35 height 10
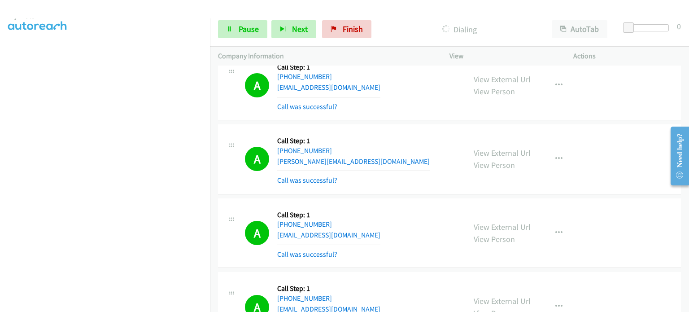
scroll to position [0, 0]
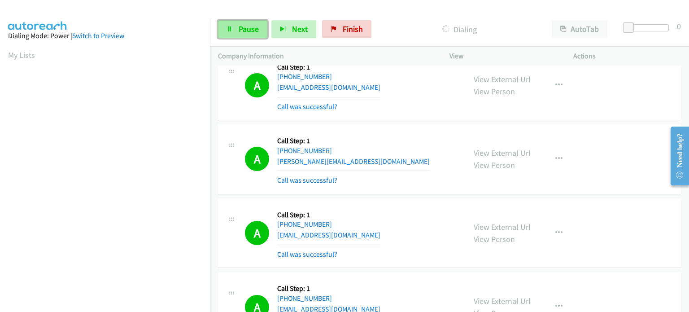
click at [236, 30] on link "Pause" at bounding box center [242, 29] width 49 height 18
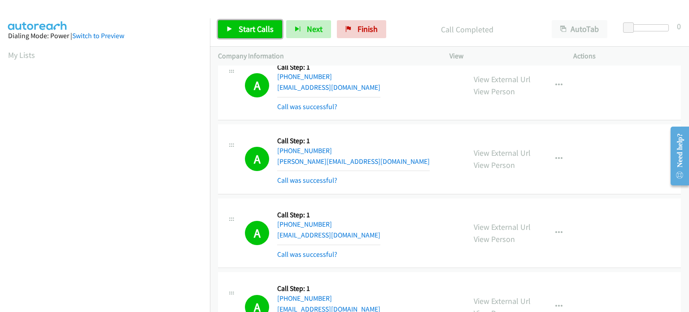
click at [246, 29] on span "Start Calls" at bounding box center [256, 29] width 35 height 10
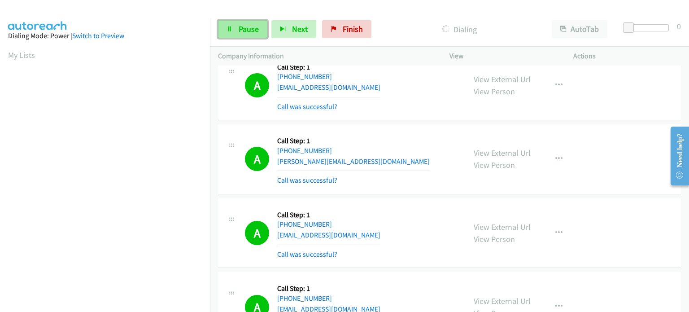
click at [241, 30] on span "Pause" at bounding box center [249, 29] width 20 height 10
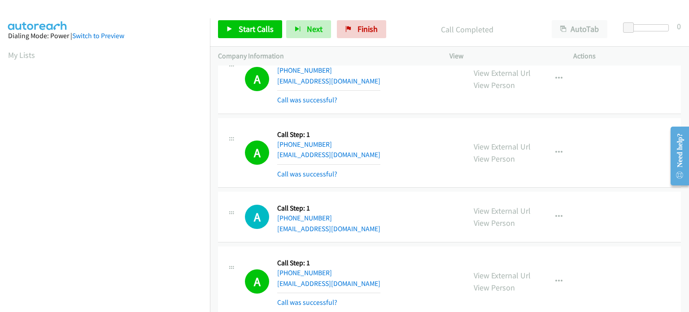
scroll to position [1659, 0]
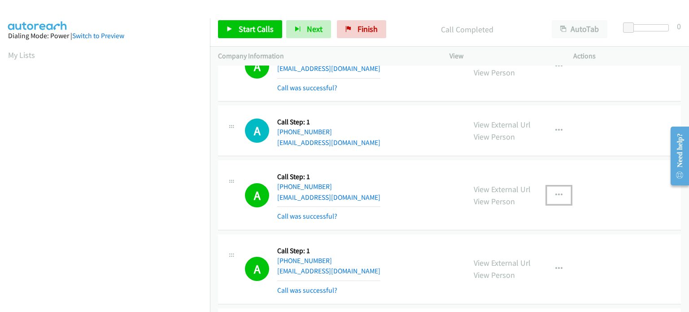
click at [555, 191] on icon "button" at bounding box center [558, 194] width 7 height 7
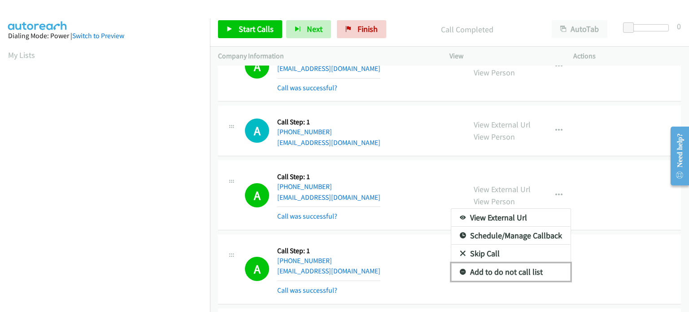
click at [519, 269] on link "Add to do not call list" at bounding box center [510, 272] width 119 height 18
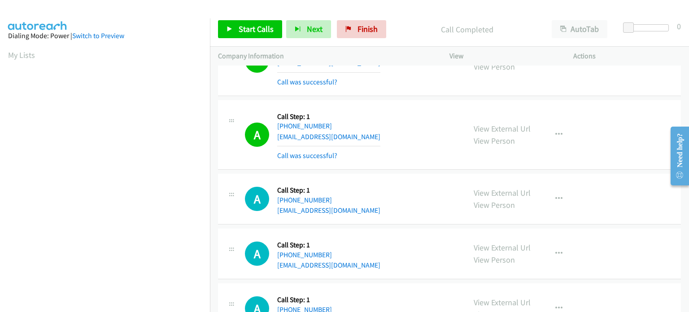
scroll to position [1839, 0]
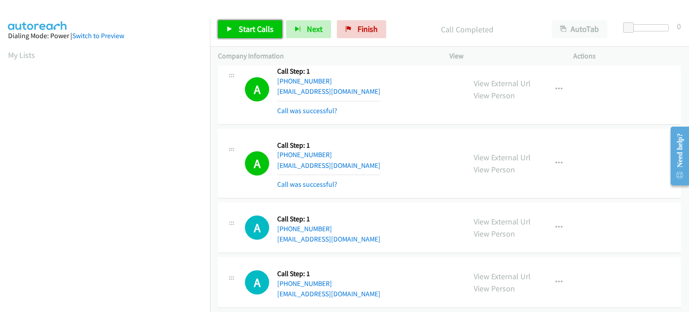
click at [232, 22] on link "Start Calls" at bounding box center [250, 29] width 64 height 18
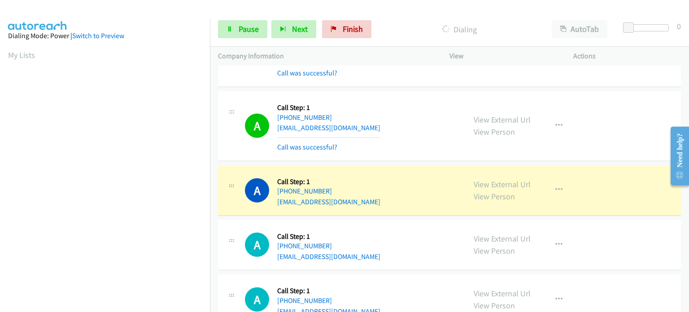
scroll to position [191, 0]
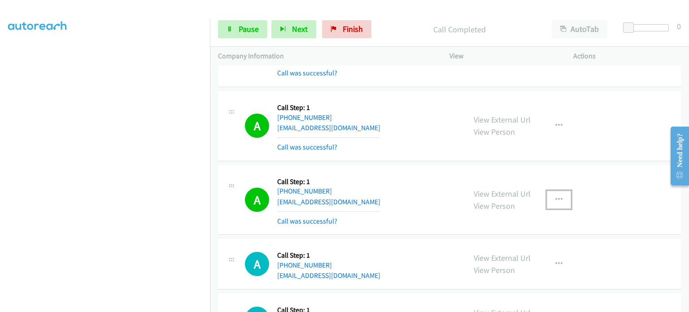
click at [558, 196] on icon "button" at bounding box center [558, 199] width 7 height 7
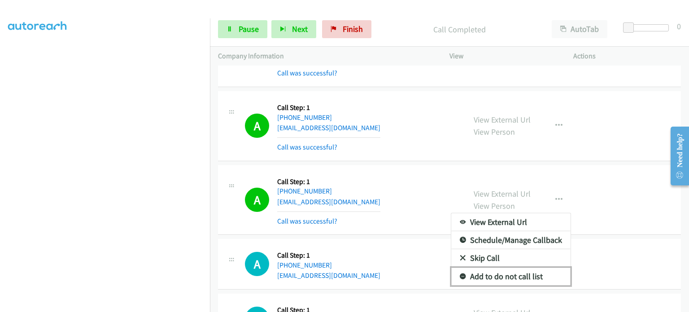
click at [518, 272] on link "Add to do not call list" at bounding box center [510, 276] width 119 height 18
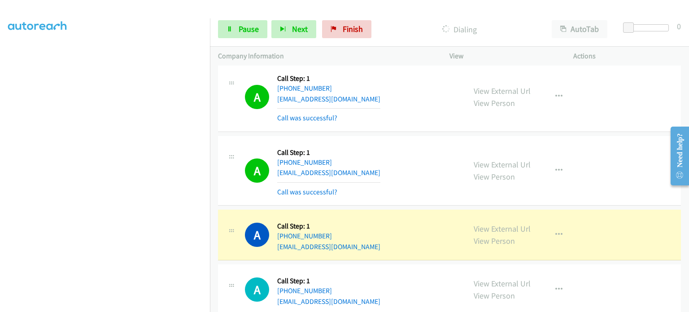
scroll to position [2791, 0]
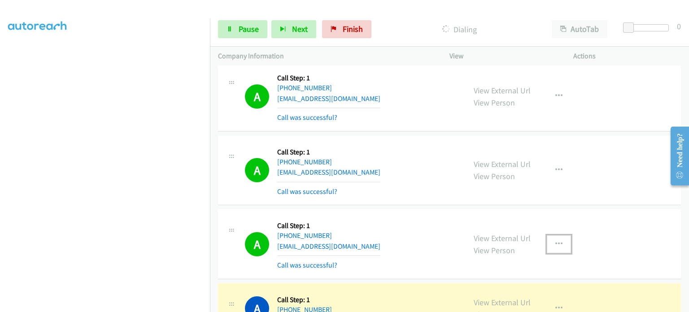
click at [556, 240] on icon "button" at bounding box center [558, 243] width 7 height 7
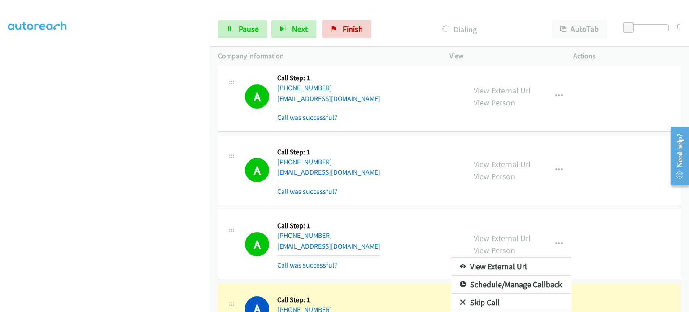
click at [425, 232] on div at bounding box center [344, 156] width 689 height 312
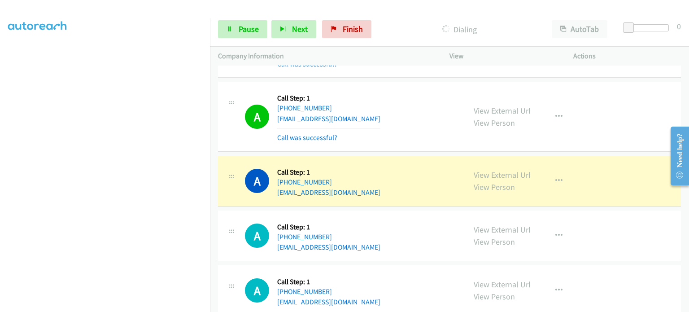
scroll to position [2925, 0]
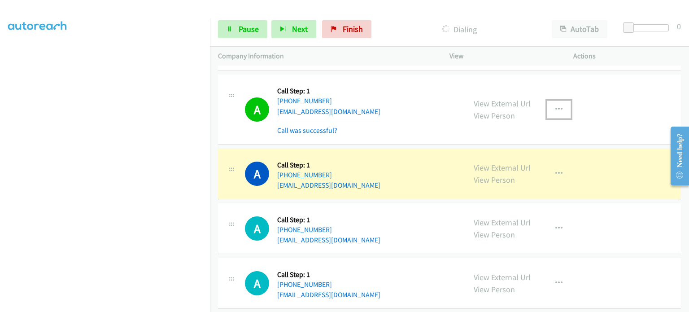
click at [555, 106] on icon "button" at bounding box center [558, 109] width 7 height 7
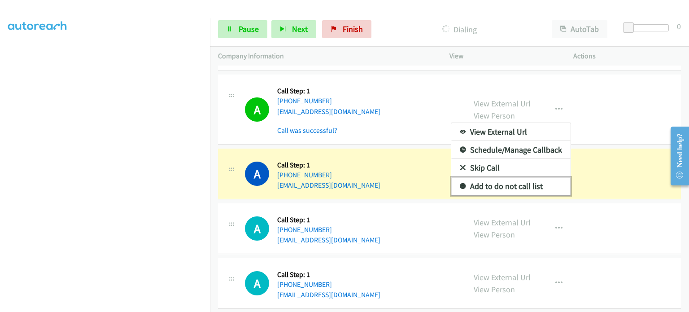
click at [525, 180] on link "Add to do not call list" at bounding box center [510, 186] width 119 height 18
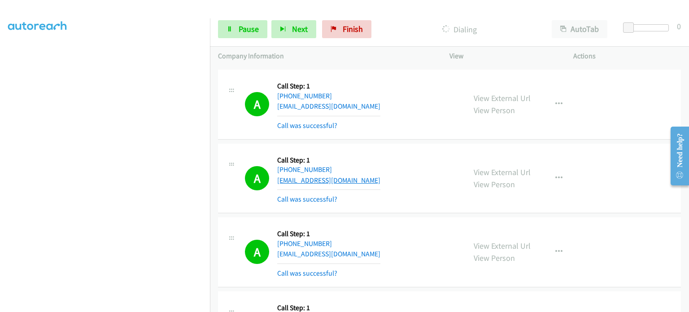
scroll to position [3015, 0]
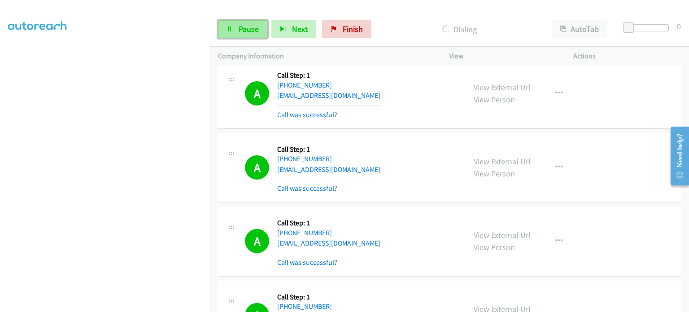
click at [255, 28] on span "Pause" at bounding box center [249, 29] width 20 height 10
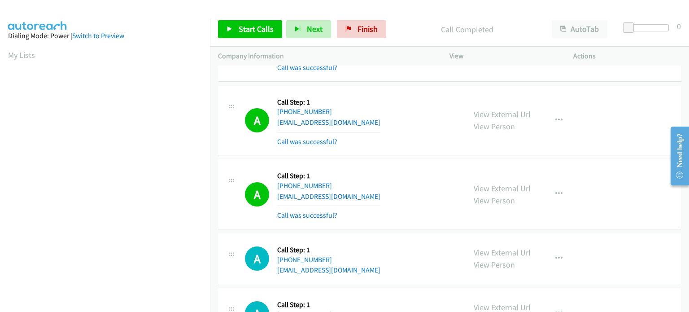
scroll to position [4540, 0]
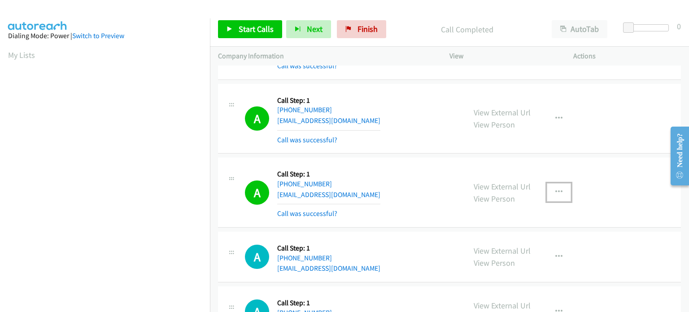
click at [555, 188] on icon "button" at bounding box center [558, 191] width 7 height 7
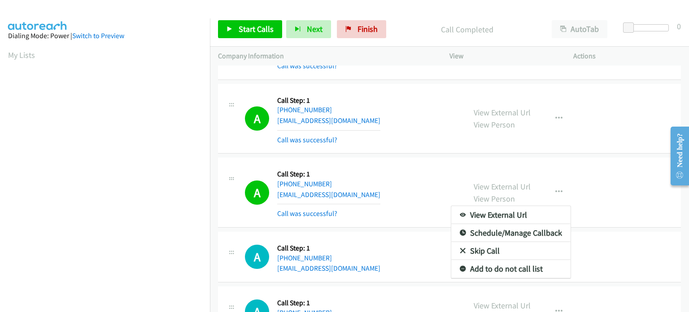
drag, startPoint x: 420, startPoint y: 187, endPoint x: 404, endPoint y: 219, distance: 35.9
click at [420, 187] on div at bounding box center [344, 156] width 689 height 312
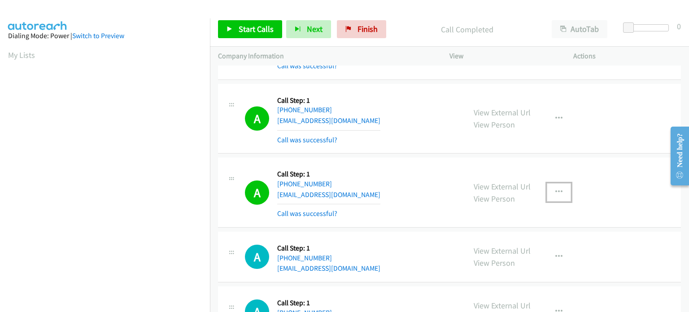
click at [549, 183] on button "button" at bounding box center [559, 192] width 24 height 18
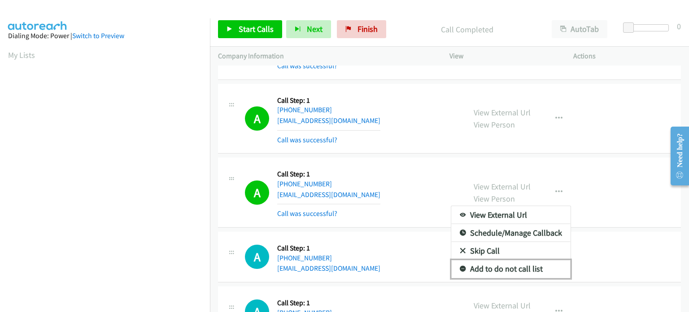
click at [478, 260] on link "Add to do not call list" at bounding box center [510, 269] width 119 height 18
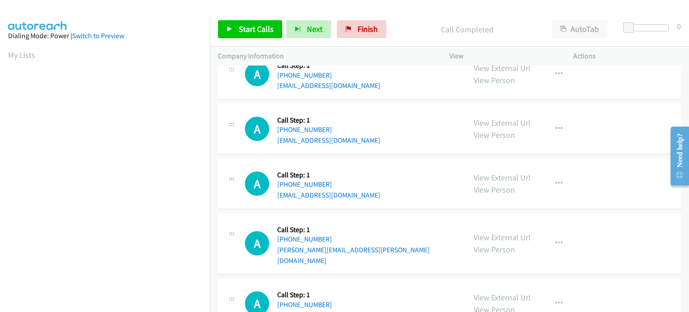
scroll to position [4638, 0]
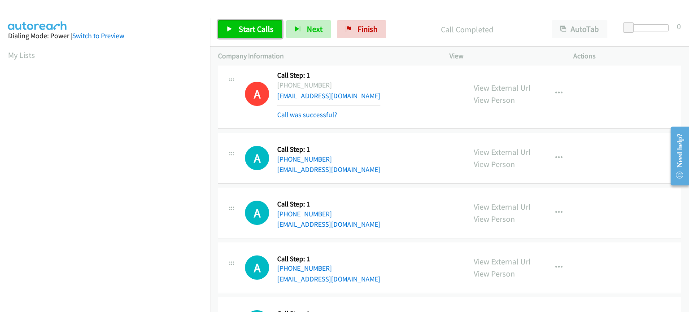
click at [252, 30] on span "Start Calls" at bounding box center [256, 29] width 35 height 10
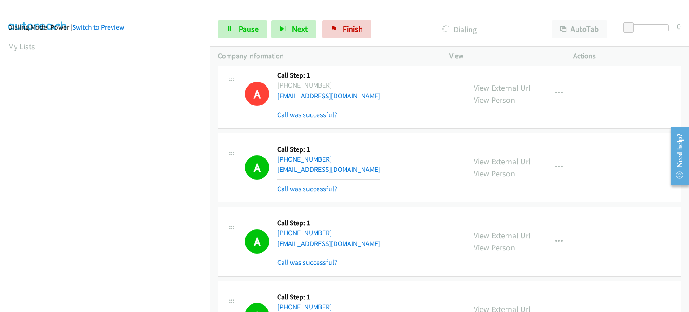
scroll to position [0, 0]
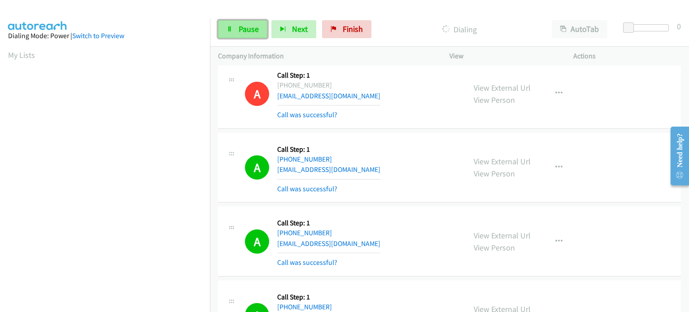
click at [237, 29] on link "Pause" at bounding box center [242, 29] width 49 height 18
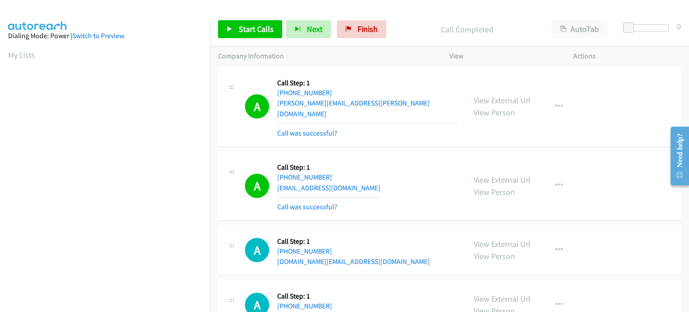
scroll to position [4997, 0]
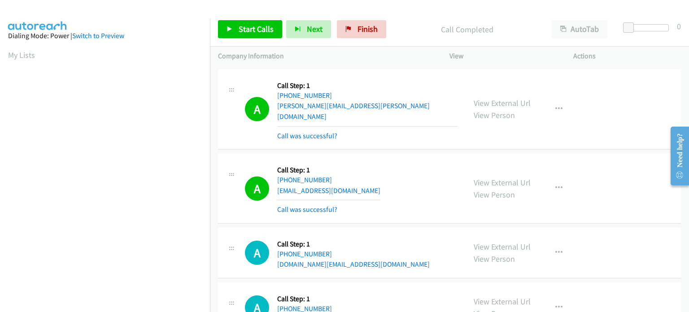
drag, startPoint x: 343, startPoint y: 55, endPoint x: 226, endPoint y: 110, distance: 129.4
click at [226, 110] on div "A Callback Scheduled Call Step: 1 America/Chicago +1 402-253-5786 katharina.hel…" at bounding box center [342, 109] width 248 height 64
click at [237, 34] on link "Start Calls" at bounding box center [250, 29] width 64 height 18
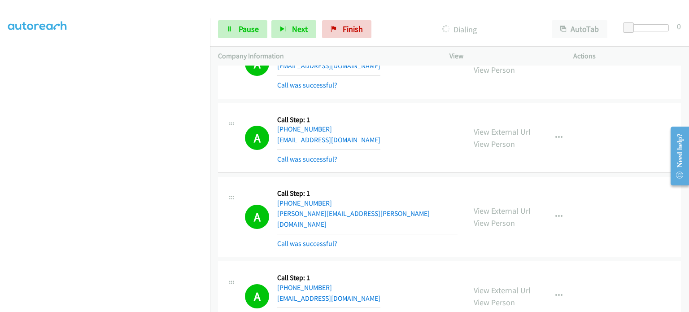
scroll to position [4863, 0]
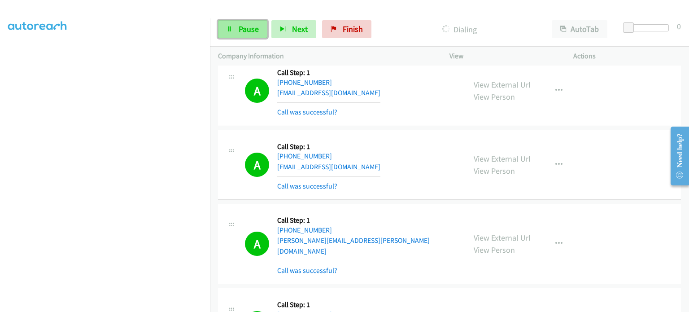
click at [239, 30] on span "Pause" at bounding box center [249, 29] width 20 height 10
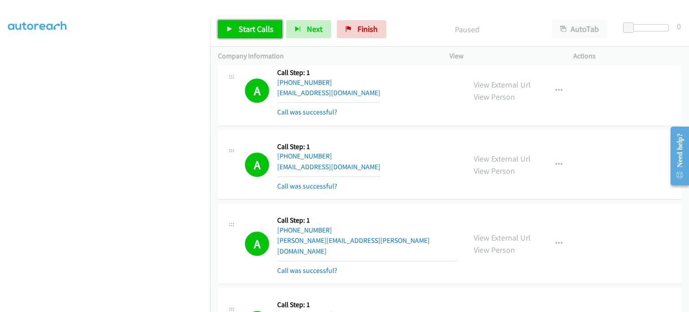
click at [239, 30] on span "Start Calls" at bounding box center [256, 29] width 35 height 10
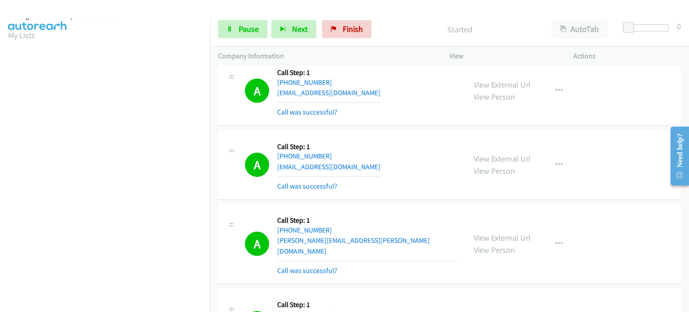
scroll to position [12, 0]
click at [244, 25] on span "Pause" at bounding box center [249, 29] width 20 height 10
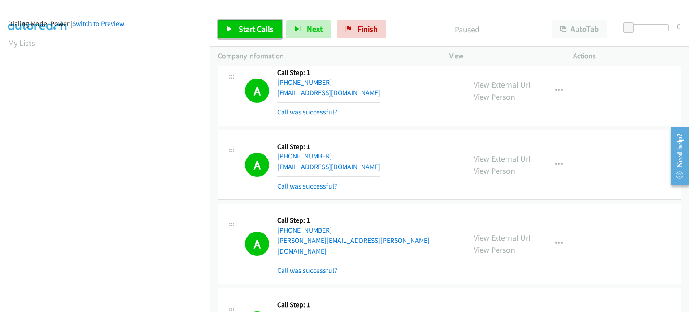
click at [244, 28] on span "Start Calls" at bounding box center [256, 29] width 35 height 10
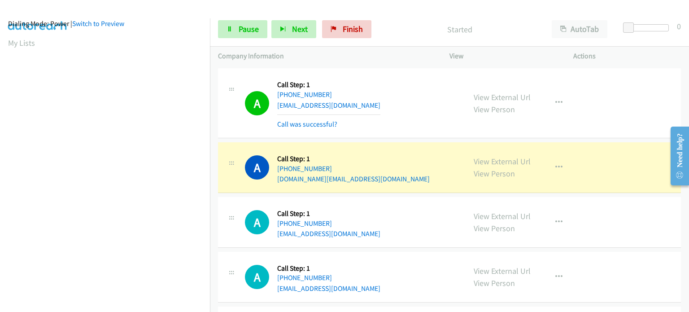
scroll to position [5066, 0]
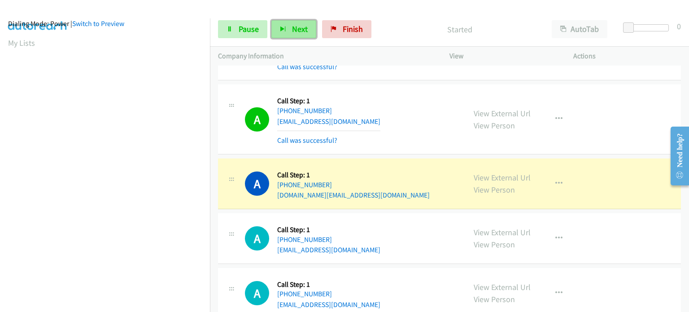
click at [292, 25] on span "Next" at bounding box center [300, 29] width 16 height 10
click at [555, 174] on button "button" at bounding box center [559, 183] width 24 height 18
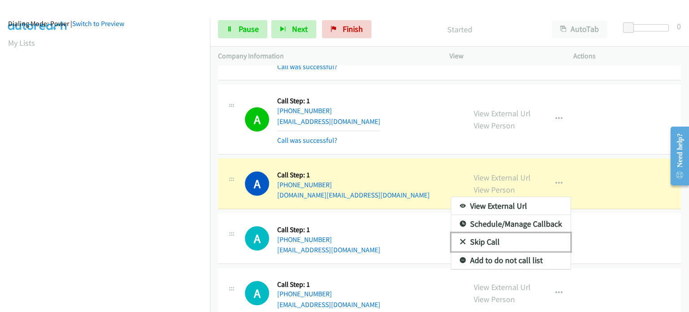
click at [472, 233] on link "Skip Call" at bounding box center [510, 242] width 119 height 18
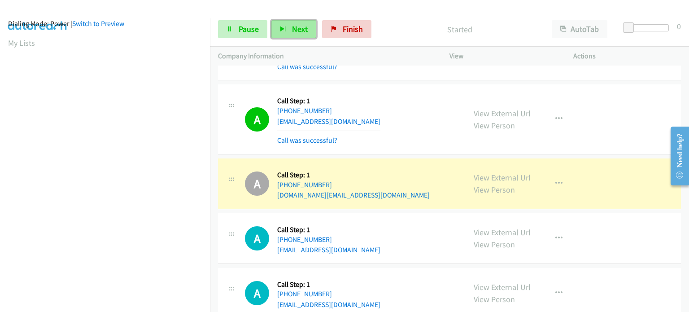
click at [290, 28] on button "Next" at bounding box center [293, 29] width 45 height 18
click at [256, 26] on span "Pause" at bounding box center [249, 29] width 20 height 10
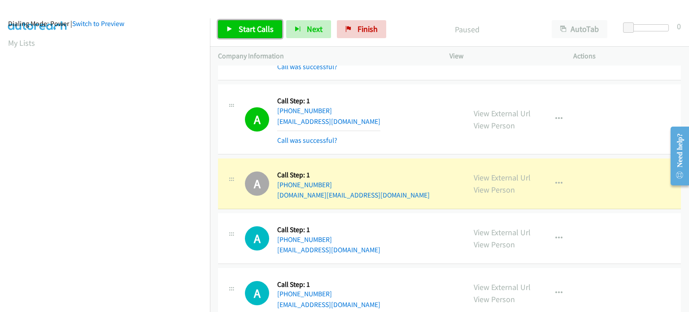
click at [256, 26] on span "Start Calls" at bounding box center [256, 29] width 35 height 10
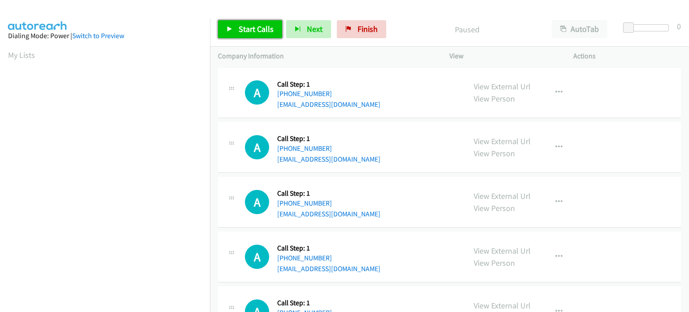
click at [239, 27] on span "Start Calls" at bounding box center [256, 29] width 35 height 10
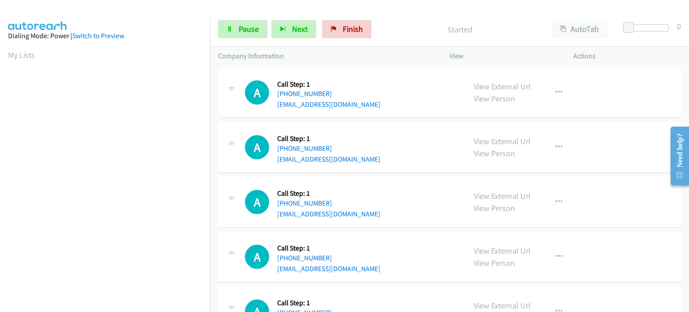
click at [210, 17] on div "Start Calls Pause Next Finish Started AutoTab AutoTab 0" at bounding box center [449, 29] width 479 height 35
click at [182, 13] on div at bounding box center [340, 17] width 681 height 35
click at [292, 29] on span "Next" at bounding box center [300, 29] width 16 height 10
click at [143, 25] on aside "Dialing Mode: Power | Switch to Preview My Lists" at bounding box center [105, 266] width 210 height 496
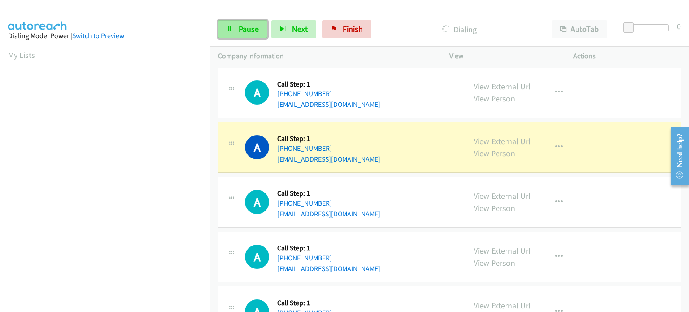
click at [238, 22] on link "Pause" at bounding box center [242, 29] width 49 height 18
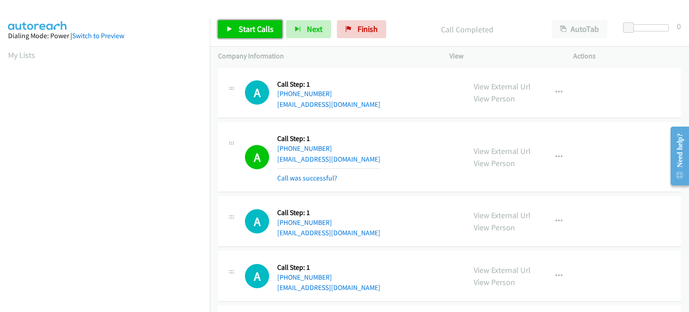
click at [248, 30] on span "Start Calls" at bounding box center [256, 29] width 35 height 10
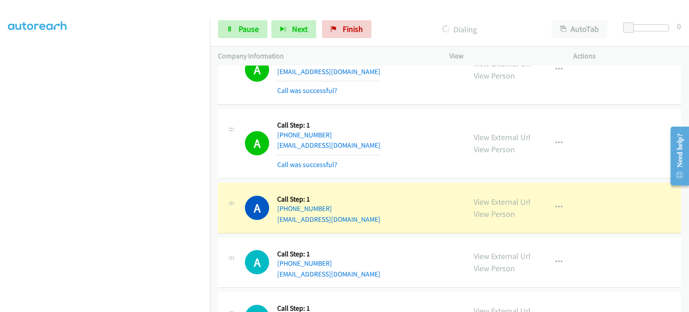
scroll to position [90, 0]
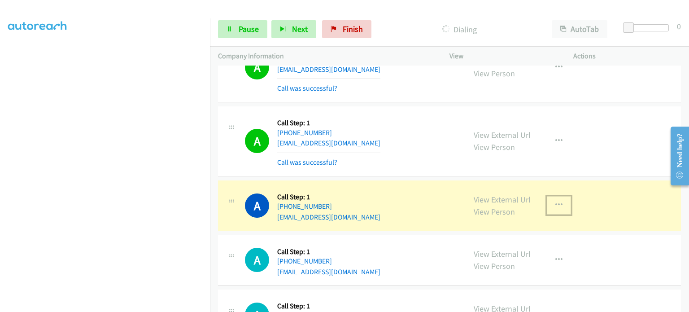
click at [552, 208] on button "button" at bounding box center [559, 205] width 24 height 18
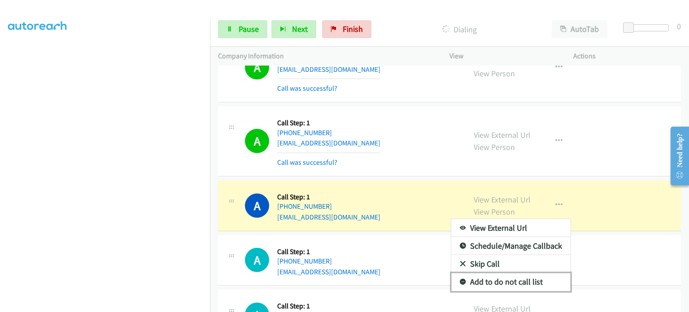
click at [503, 280] on link "Add to do not call list" at bounding box center [510, 282] width 119 height 18
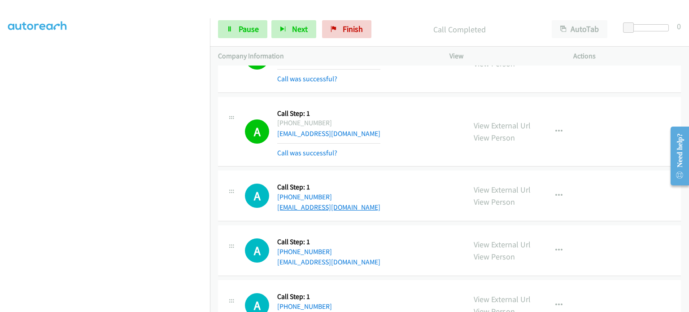
scroll to position [179, 0]
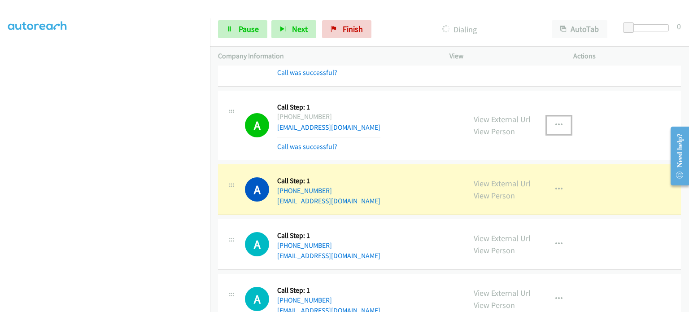
click at [555, 123] on icon "button" at bounding box center [558, 125] width 7 height 7
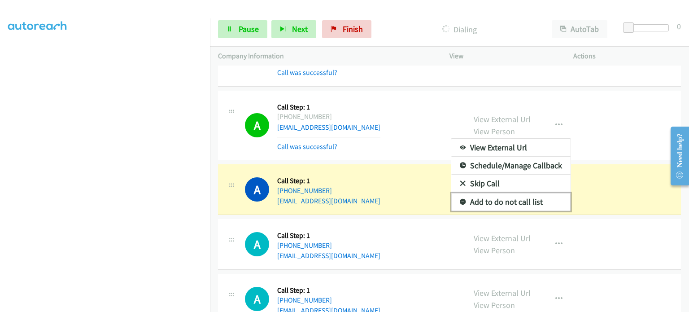
click at [521, 199] on link "Add to do not call list" at bounding box center [510, 202] width 119 height 18
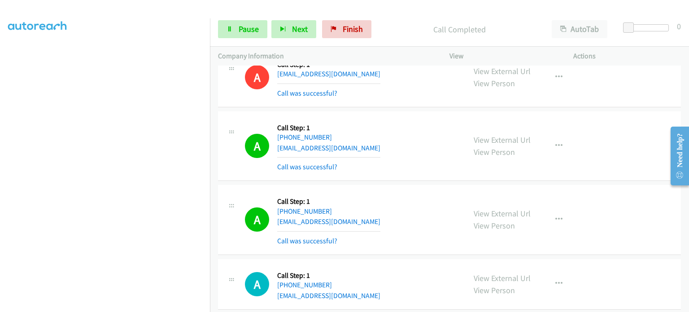
scroll to position [224, 0]
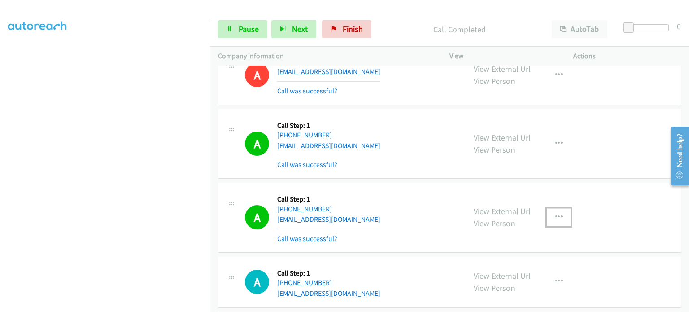
click at [556, 215] on icon "button" at bounding box center [558, 216] width 7 height 7
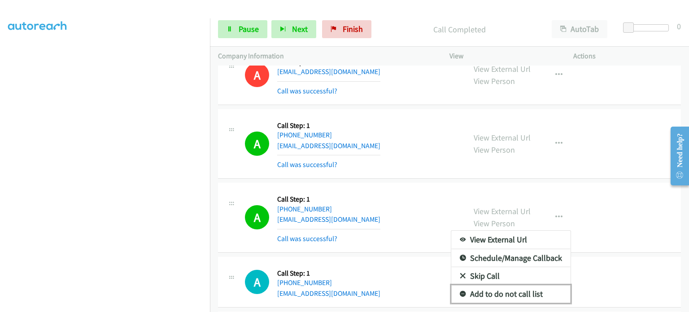
click at [527, 290] on link "Add to do not call list" at bounding box center [510, 294] width 119 height 18
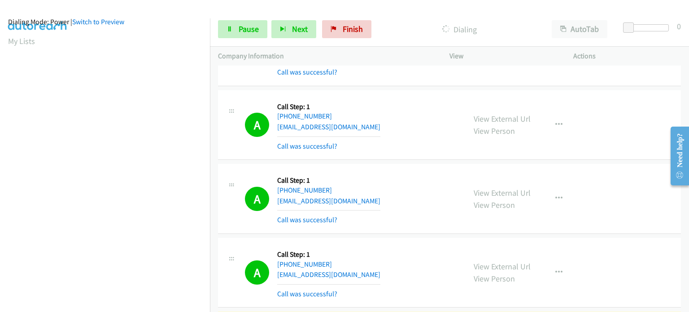
scroll to position [12, 0]
drag, startPoint x: 246, startPoint y: 26, endPoint x: 240, endPoint y: 26, distance: 5.4
click at [246, 26] on span "Pause" at bounding box center [249, 29] width 20 height 10
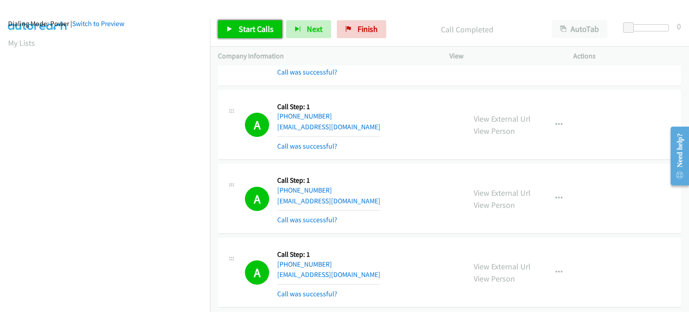
click at [227, 28] on icon at bounding box center [229, 29] width 6 height 6
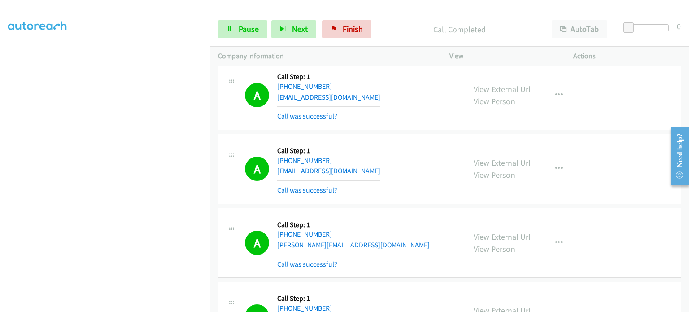
scroll to position [767, 0]
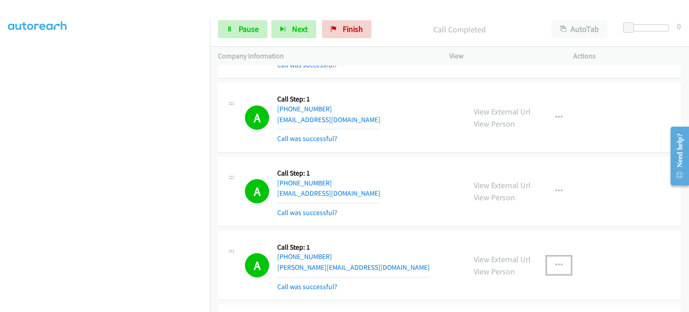
click at [555, 261] on icon "button" at bounding box center [558, 264] width 7 height 7
click at [454, 235] on div at bounding box center [344, 156] width 689 height 312
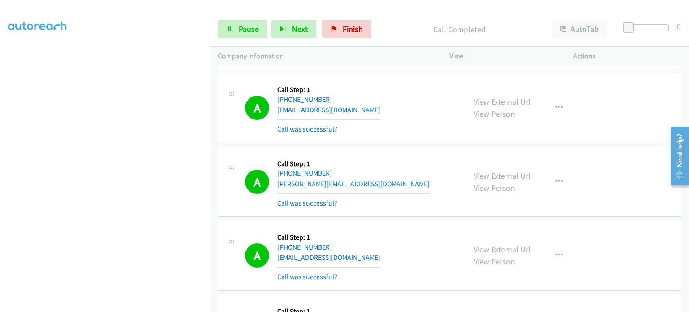
scroll to position [856, 0]
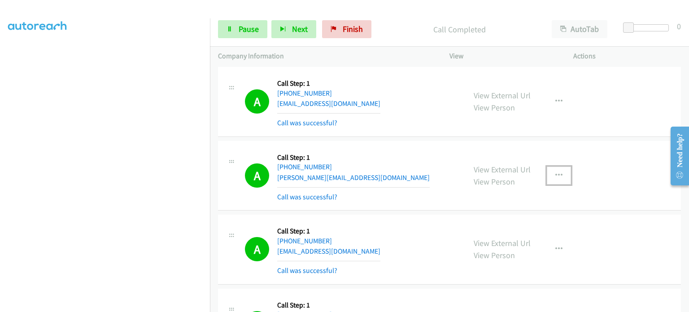
click at [555, 172] on icon "button" at bounding box center [558, 175] width 7 height 7
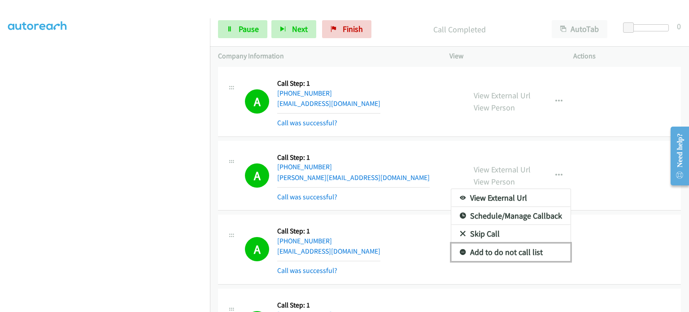
click at [523, 247] on link "Add to do not call list" at bounding box center [510, 252] width 119 height 18
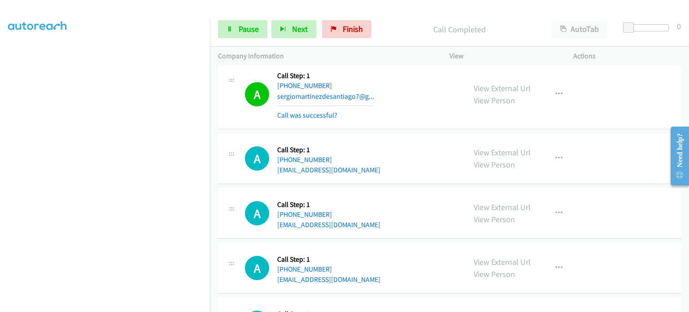
scroll to position [1305, 0]
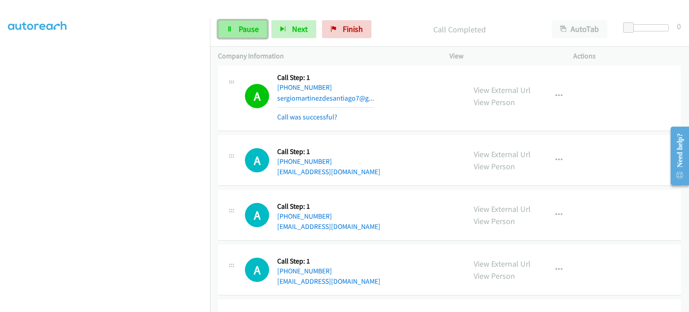
click at [242, 31] on span "Pause" at bounding box center [249, 29] width 20 height 10
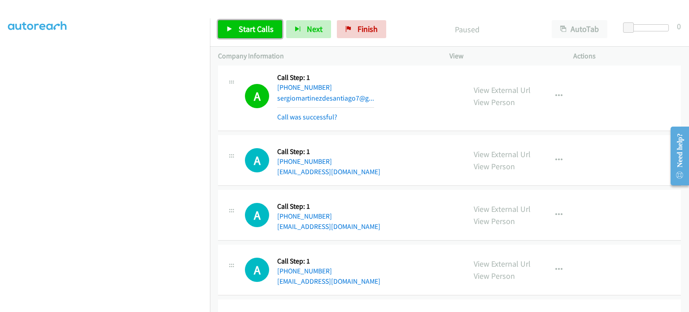
click at [236, 33] on link "Start Calls" at bounding box center [250, 29] width 64 height 18
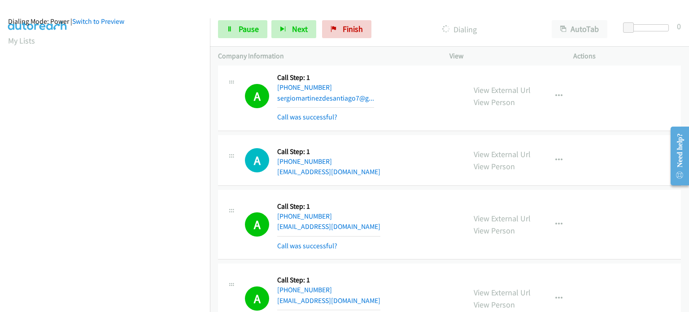
scroll to position [12, 0]
click at [228, 32] on link "Pause" at bounding box center [242, 29] width 49 height 18
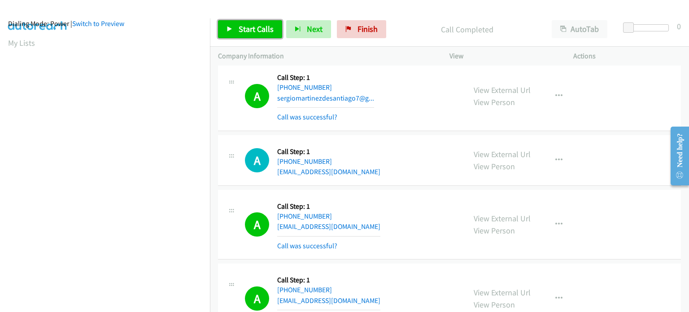
click at [265, 26] on span "Start Calls" at bounding box center [256, 29] width 35 height 10
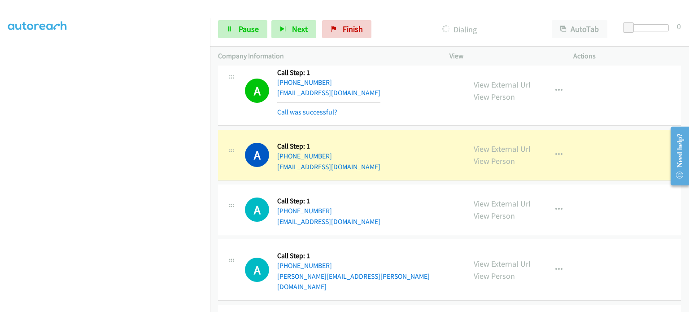
scroll to position [1888, 0]
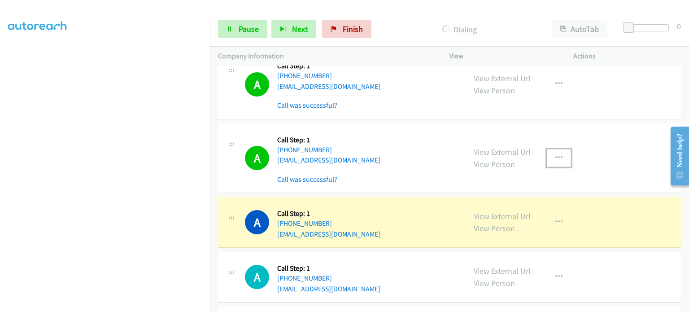
click at [556, 154] on icon "button" at bounding box center [558, 157] width 7 height 7
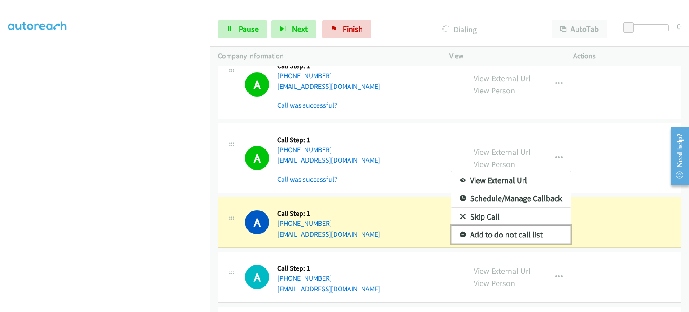
click at [509, 231] on link "Add to do not call list" at bounding box center [510, 235] width 119 height 18
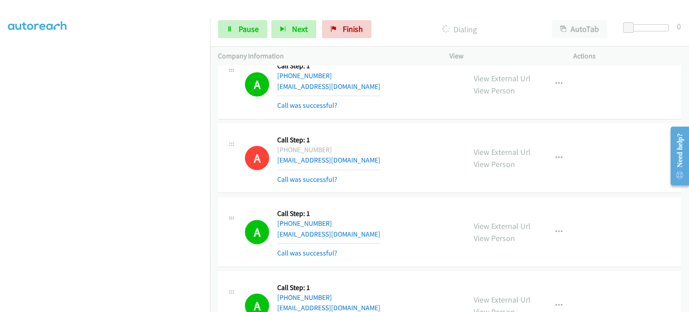
scroll to position [0, 0]
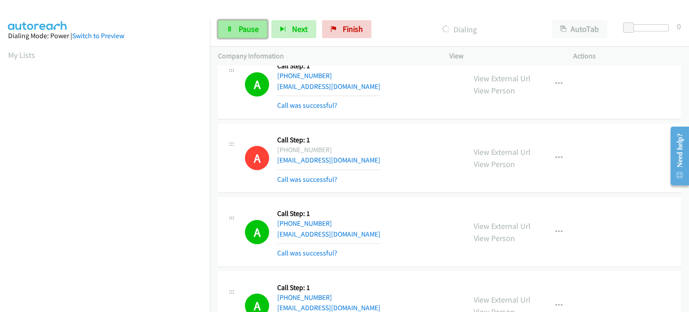
click at [235, 24] on link "Pause" at bounding box center [242, 29] width 49 height 18
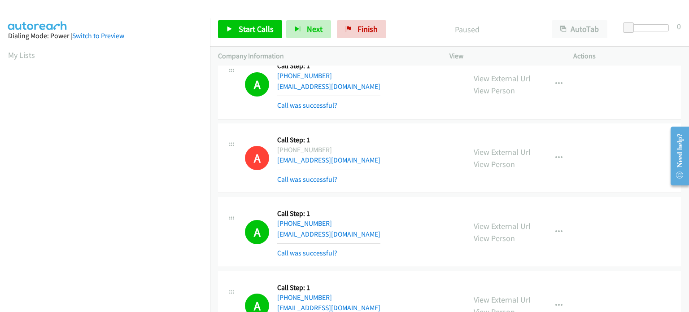
scroll to position [191, 0]
click at [258, 28] on span "Start Calls" at bounding box center [256, 29] width 35 height 10
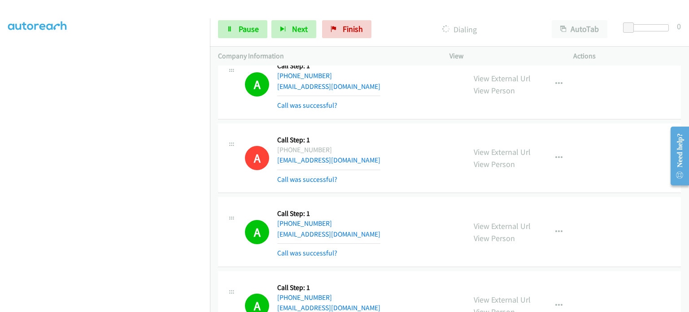
scroll to position [0, 0]
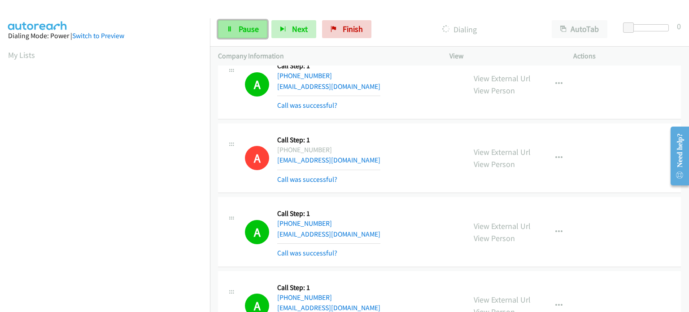
click at [246, 26] on span "Pause" at bounding box center [249, 29] width 20 height 10
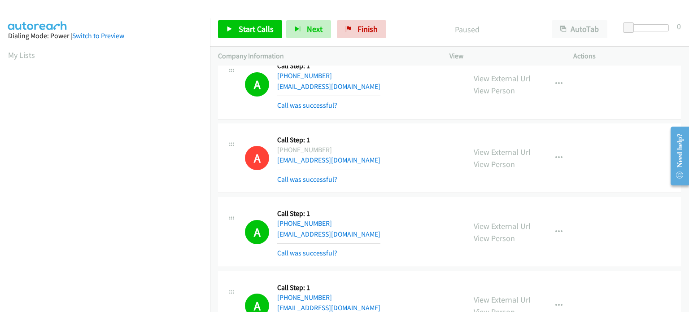
scroll to position [191, 0]
click at [240, 30] on span "Start Calls" at bounding box center [256, 29] width 35 height 10
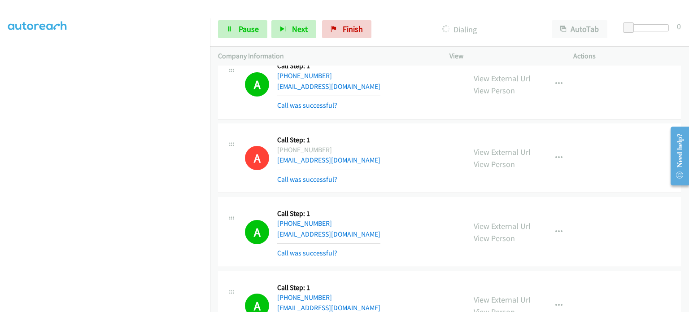
scroll to position [12, 0]
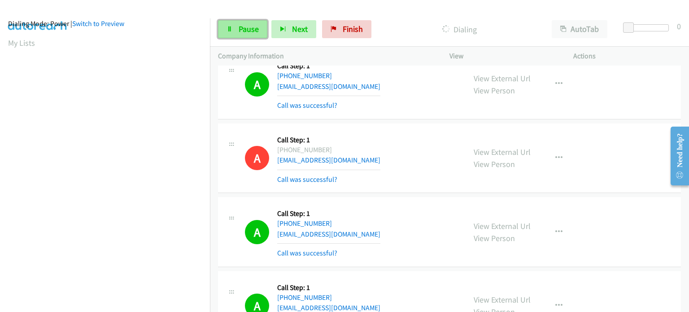
click at [231, 32] on link "Pause" at bounding box center [242, 29] width 49 height 18
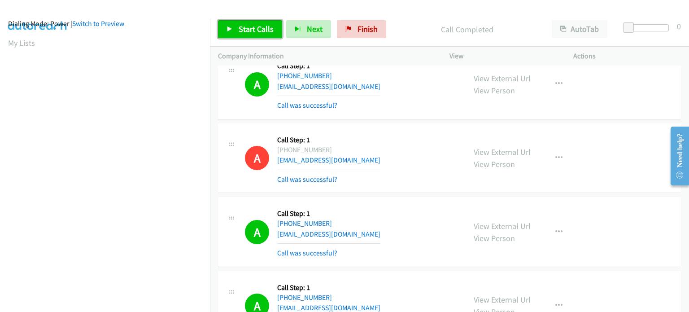
click at [246, 30] on span "Start Calls" at bounding box center [256, 29] width 35 height 10
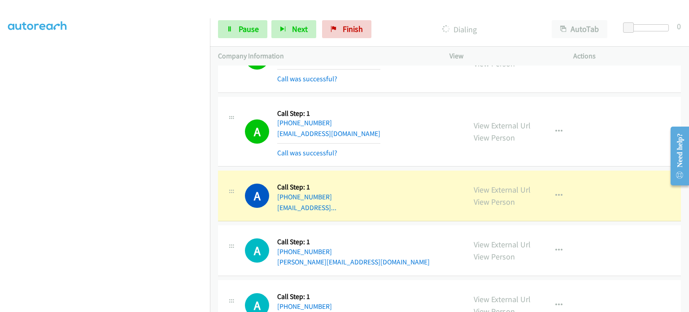
scroll to position [2740, 0]
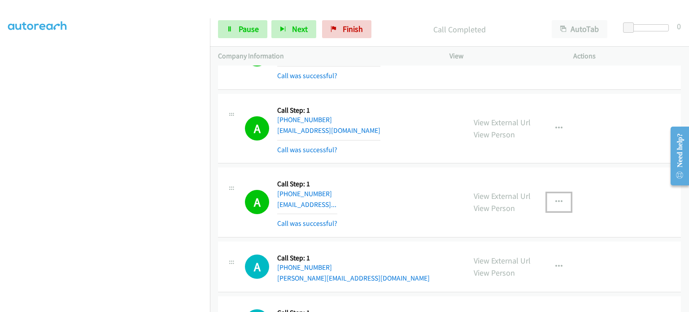
click at [555, 198] on icon "button" at bounding box center [558, 201] width 7 height 7
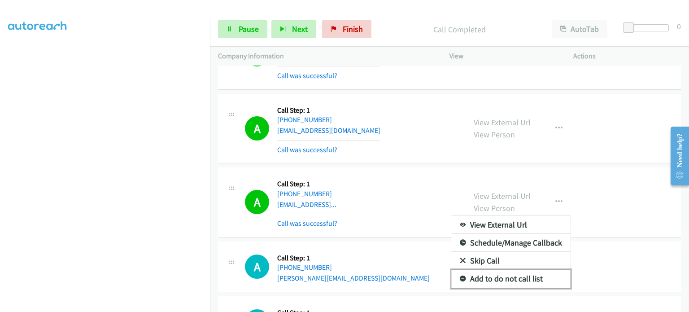
click at [526, 270] on link "Add to do not call list" at bounding box center [510, 279] width 119 height 18
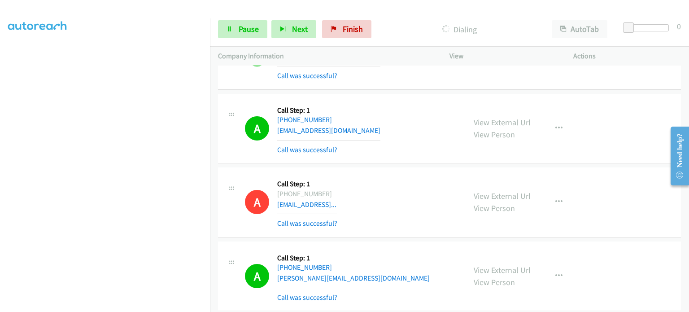
scroll to position [191, 0]
drag, startPoint x: 189, startPoint y: 174, endPoint x: 274, endPoint y: 223, distance: 98.2
click at [274, 239] on td "A Callback Scheduled Call Step: 1 America/Chicago +1 308-754-3806 jeremy@perfor…" at bounding box center [449, 276] width 479 height 74
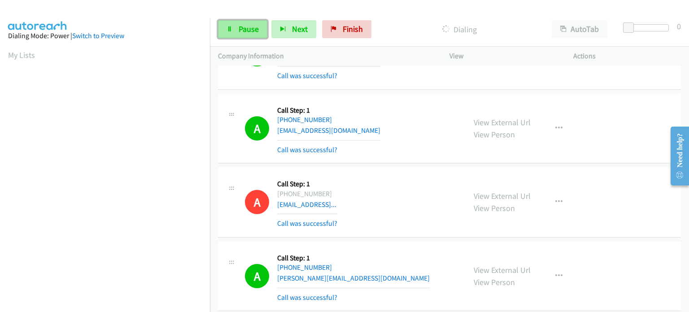
click at [247, 23] on link "Pause" at bounding box center [242, 29] width 49 height 18
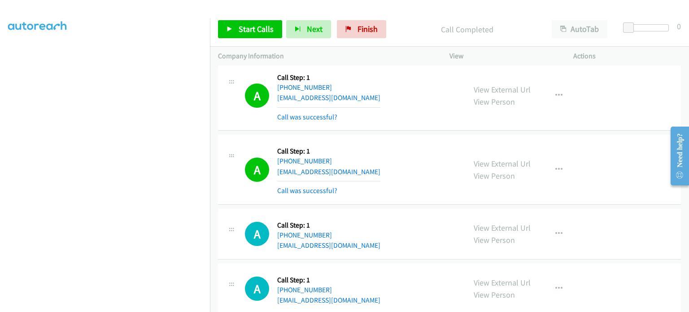
scroll to position [3027, 0]
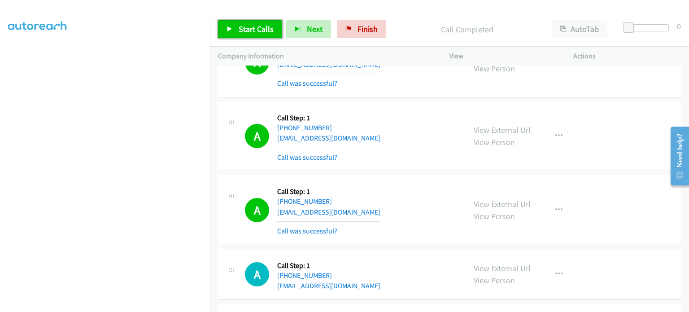
click at [242, 32] on span "Start Calls" at bounding box center [256, 29] width 35 height 10
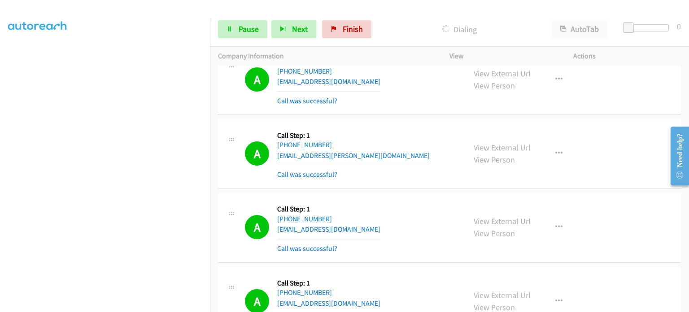
scroll to position [3924, 0]
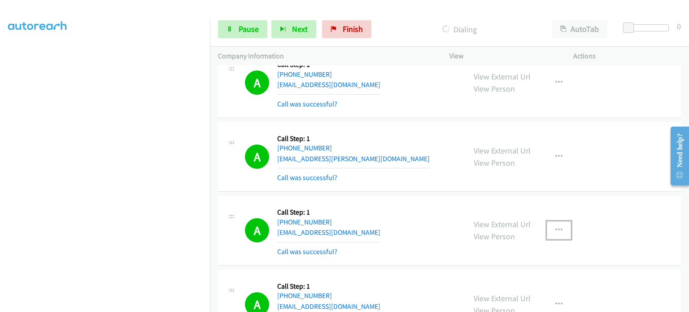
click at [556, 226] on icon "button" at bounding box center [558, 229] width 7 height 7
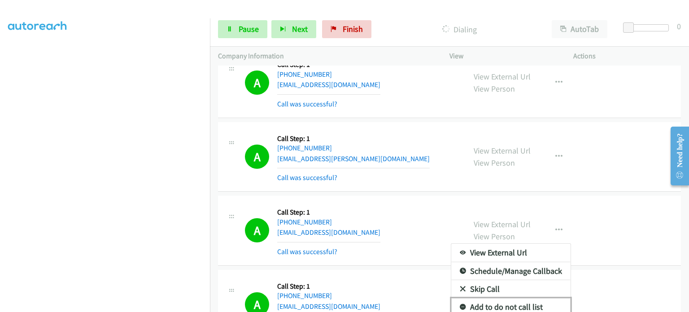
click at [532, 298] on link "Add to do not call list" at bounding box center [510, 307] width 119 height 18
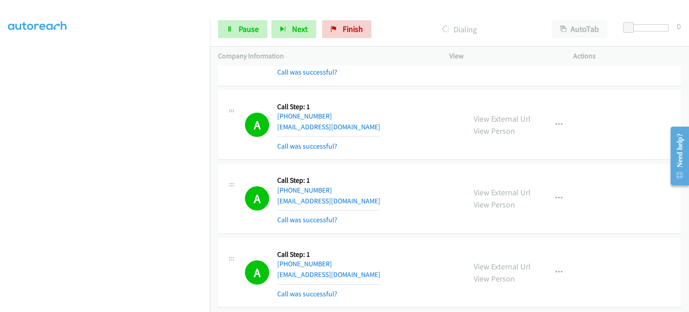
scroll to position [0, 0]
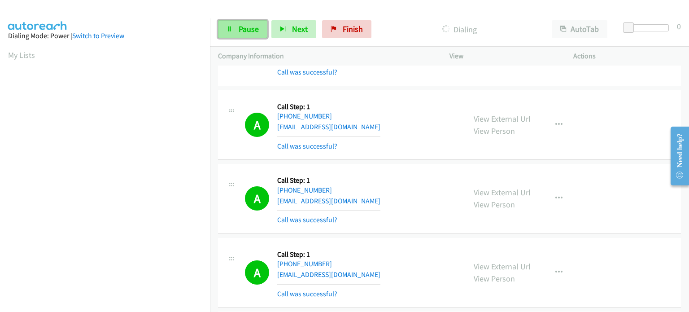
click at [245, 32] on span "Pause" at bounding box center [249, 29] width 20 height 10
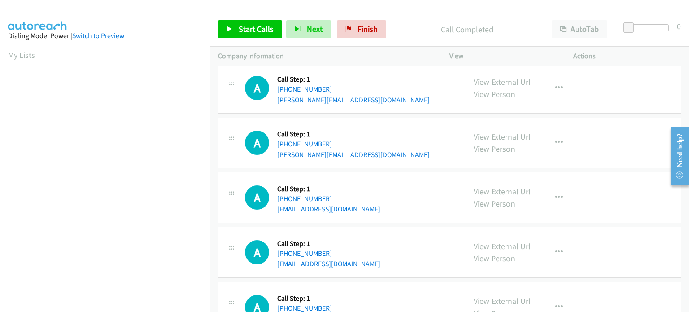
scroll to position [4678, 0]
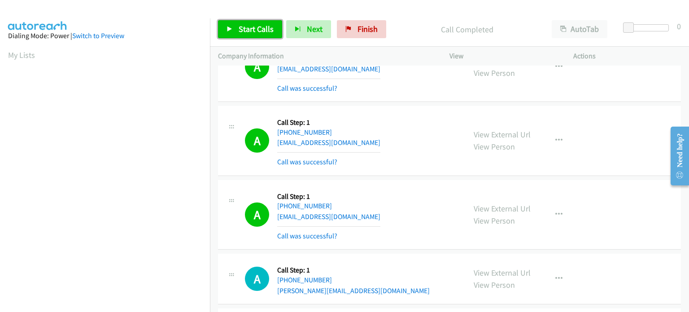
click at [239, 25] on span "Start Calls" at bounding box center [256, 29] width 35 height 10
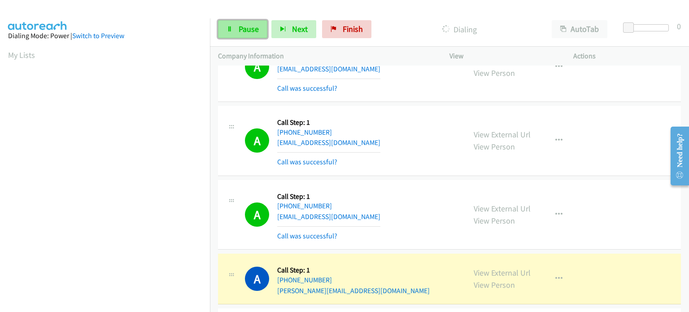
click at [241, 29] on span "Pause" at bounding box center [249, 29] width 20 height 10
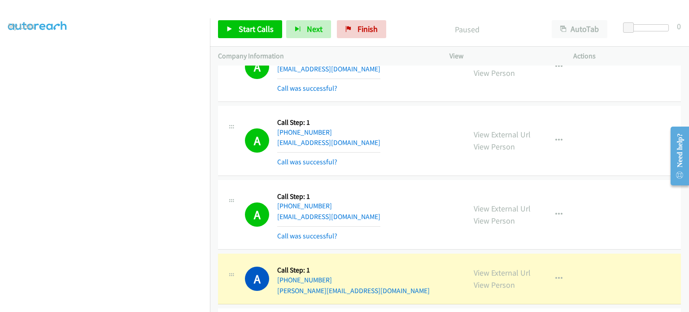
scroll to position [12, 0]
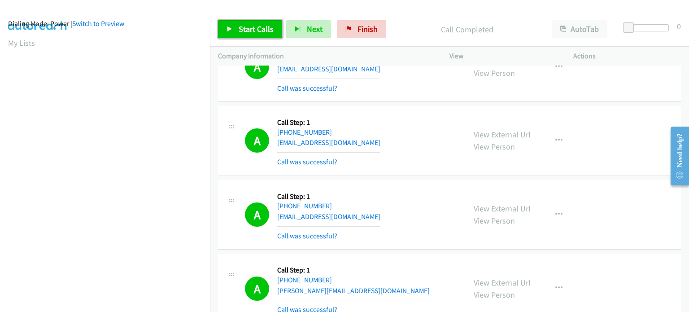
click at [233, 27] on link "Start Calls" at bounding box center [250, 29] width 64 height 18
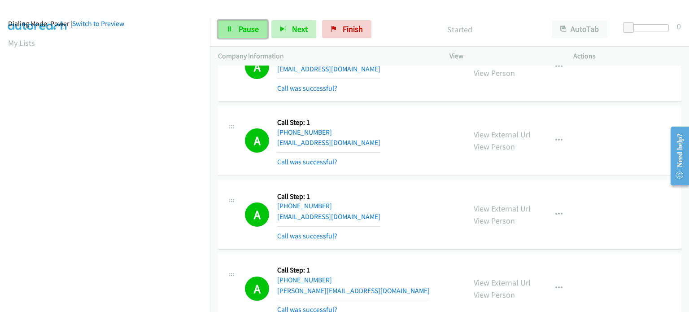
click at [251, 28] on span "Pause" at bounding box center [249, 29] width 20 height 10
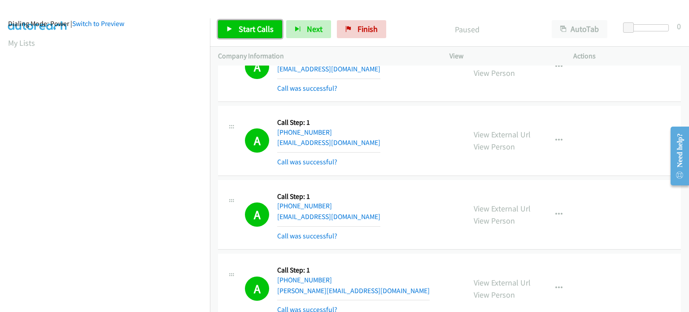
click at [251, 28] on span "Start Calls" at bounding box center [256, 29] width 35 height 10
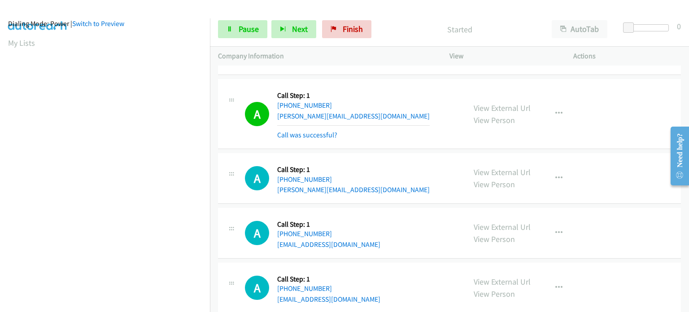
scroll to position [4812, 0]
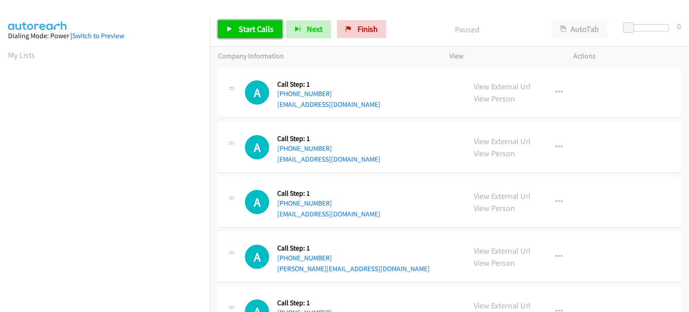
click at [248, 30] on span "Start Calls" at bounding box center [256, 29] width 35 height 10
click at [242, 23] on link "Start Calls" at bounding box center [250, 29] width 64 height 18
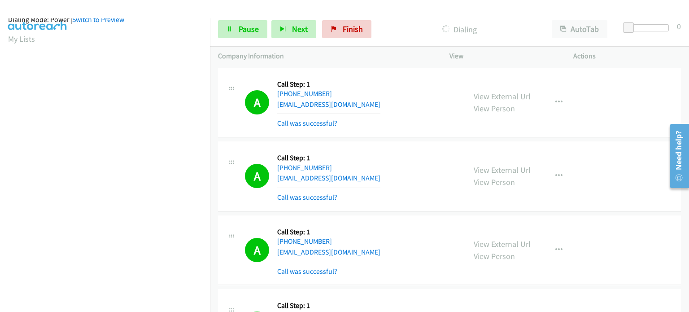
scroll to position [12, 0]
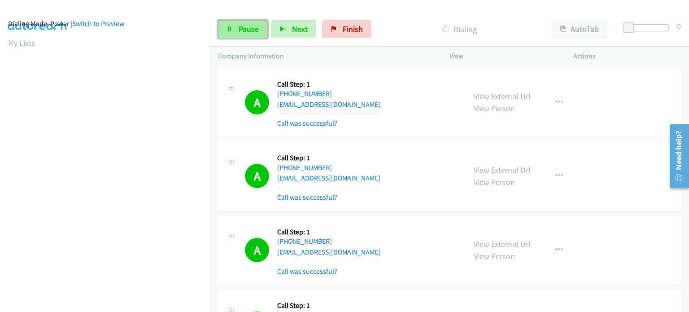
click at [247, 28] on span "Pause" at bounding box center [249, 29] width 20 height 10
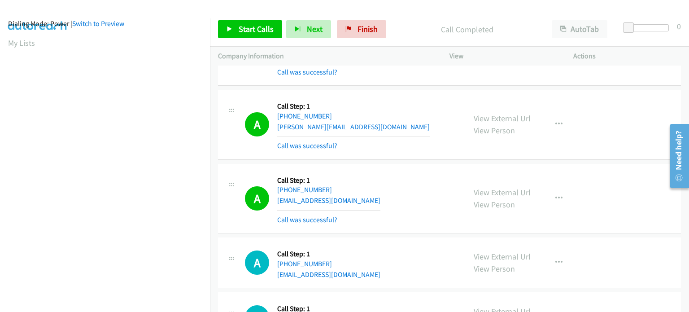
scroll to position [224, 0]
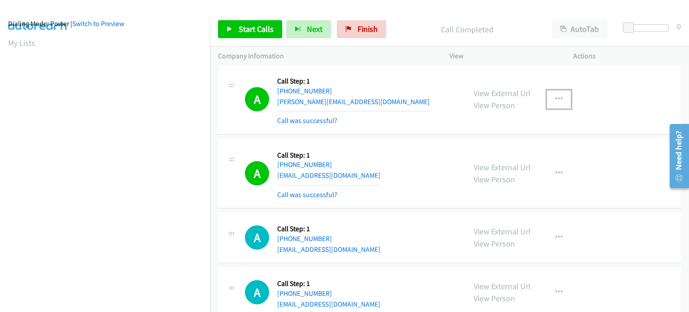
click at [556, 97] on icon "button" at bounding box center [558, 99] width 7 height 7
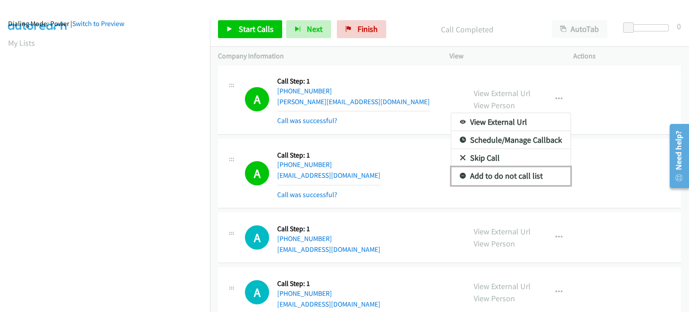
click at [505, 171] on link "Add to do not call list" at bounding box center [510, 176] width 119 height 18
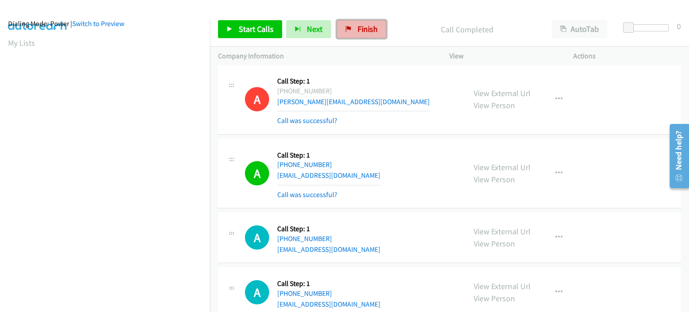
click at [366, 25] on span "Finish" at bounding box center [367, 29] width 20 height 10
